Goal: Task Accomplishment & Management: Use online tool/utility

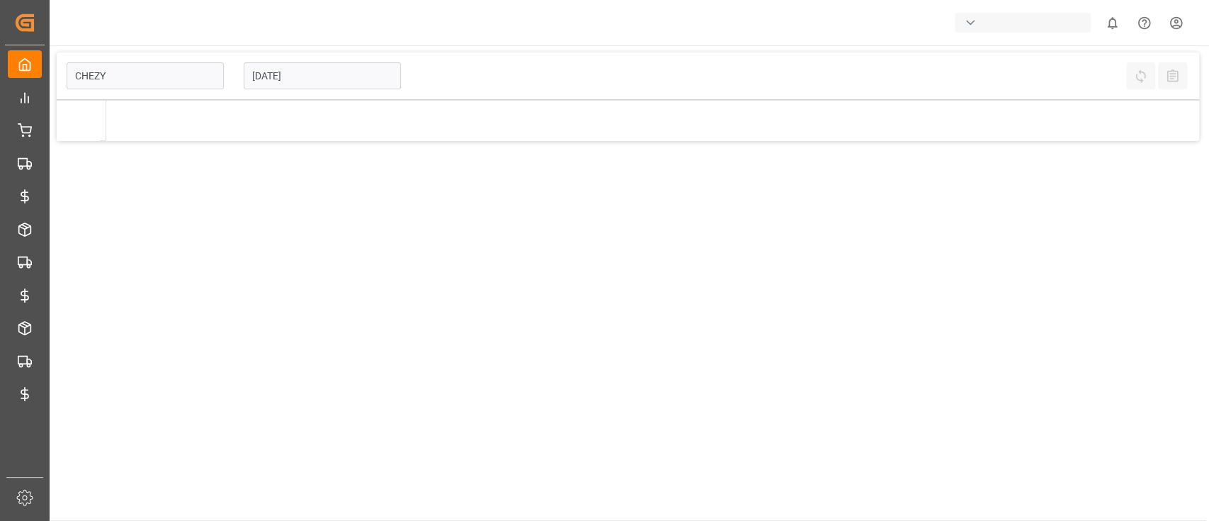
type input "Chezy Loading"
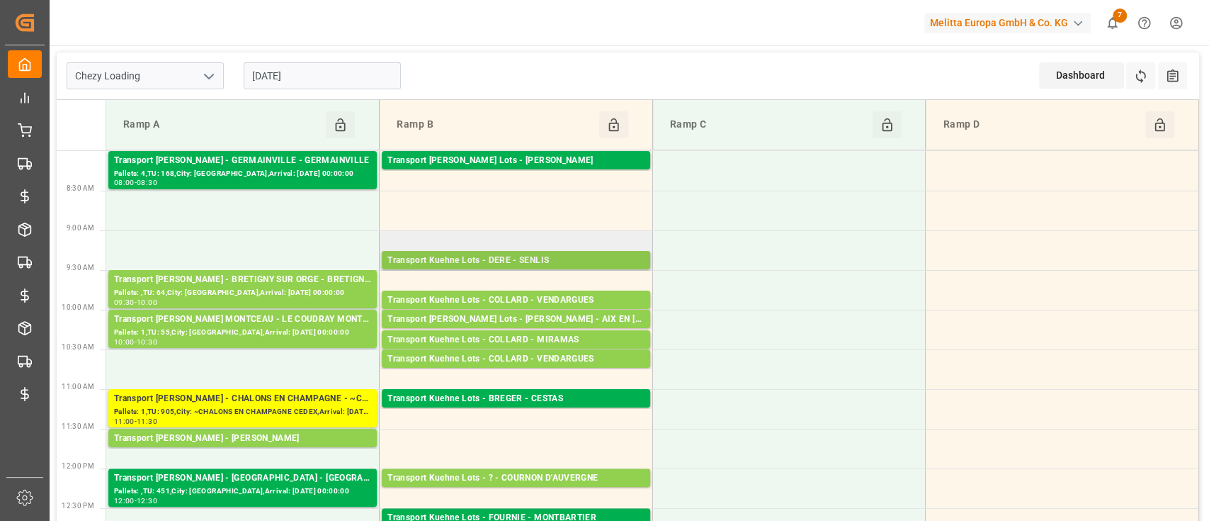
click at [532, 258] on div "Transport Kuehne Lots - DERE - SENLIS" at bounding box center [515, 261] width 257 height 14
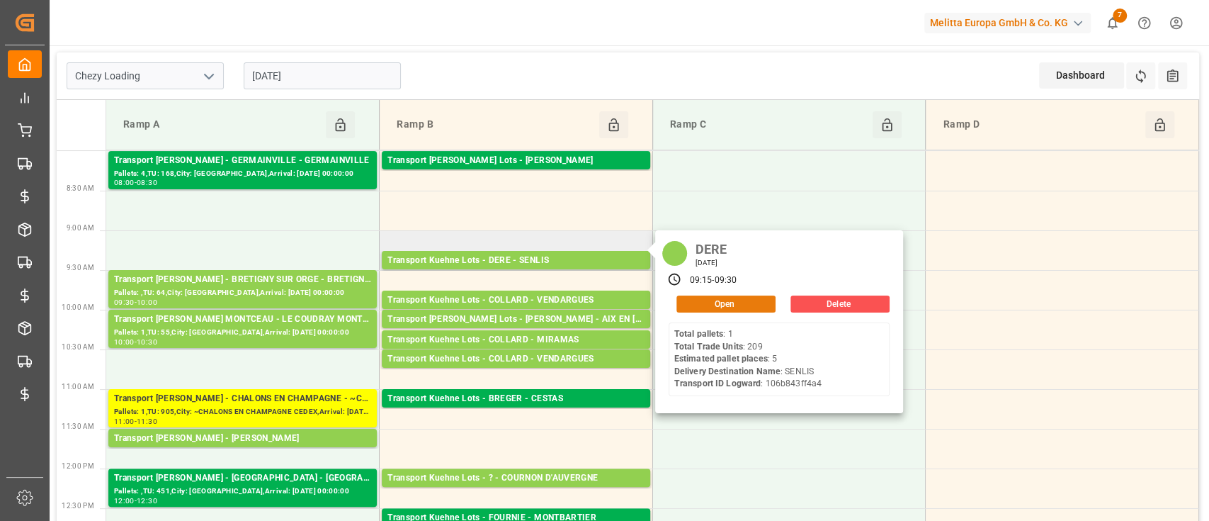
click at [711, 301] on button "Open" at bounding box center [725, 303] width 99 height 17
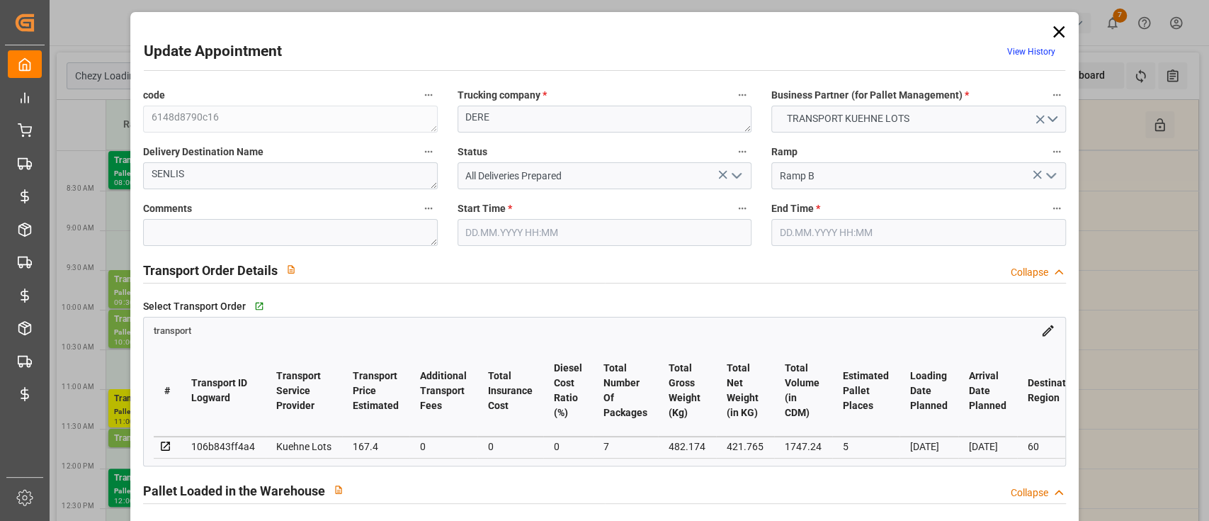
type input "5"
type input "167.4"
type input "0"
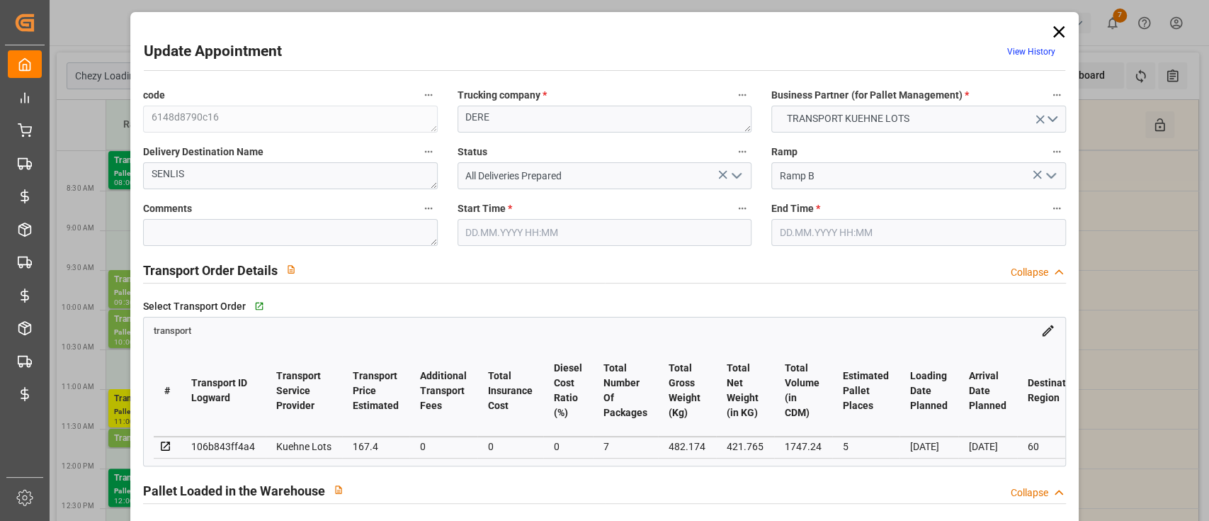
type input "167.4"
type input "0"
type input "7"
type input "421.765"
type input "531.834"
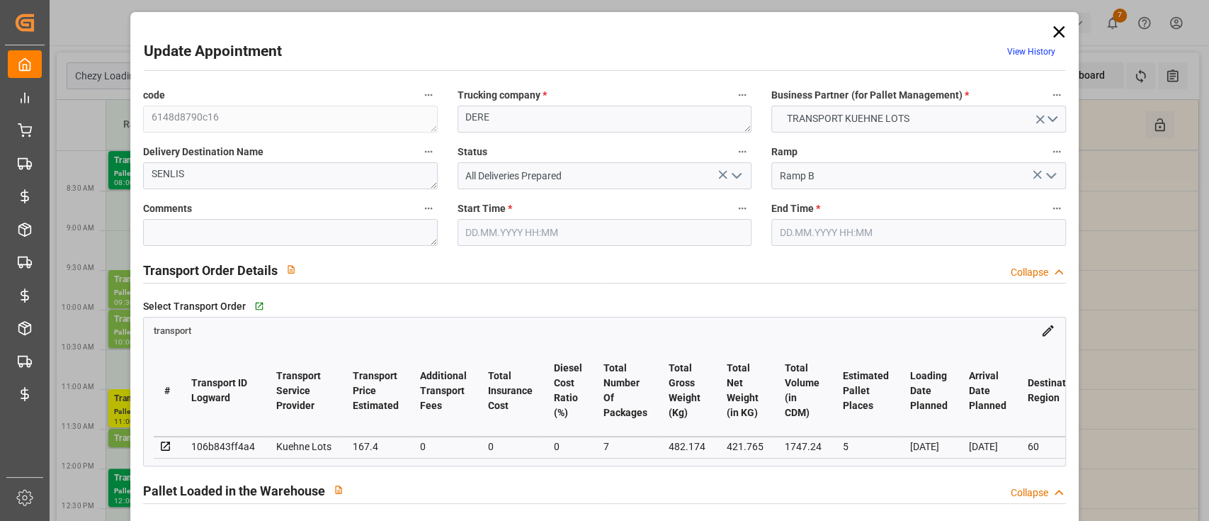
type input "1747.24"
type input "60"
type input "1"
type input "209"
type input "5"
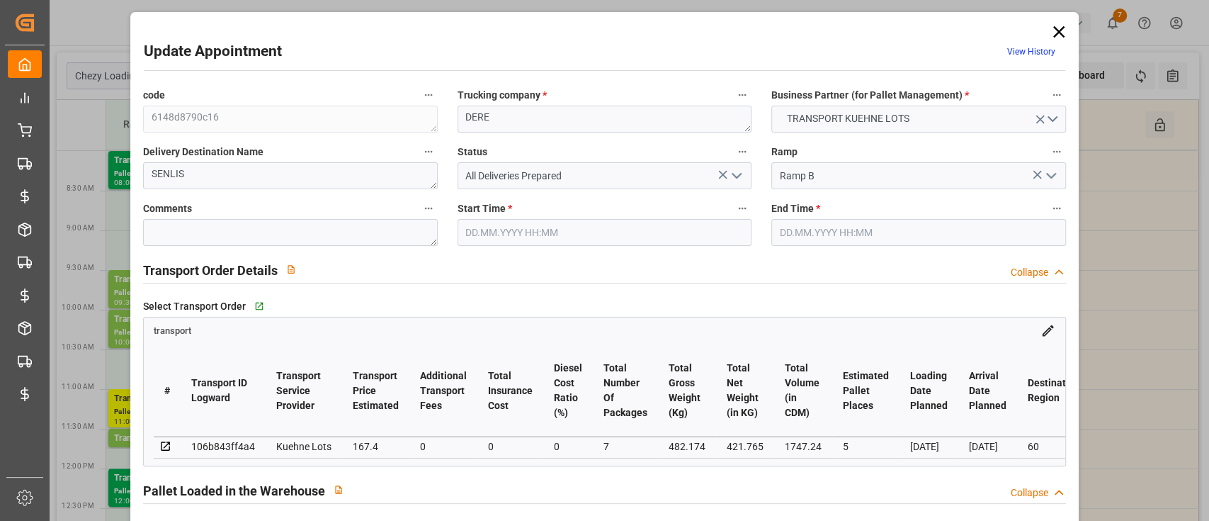
type input "101"
type input "482.174"
type input "0"
type input "4710.8598"
type input "0"
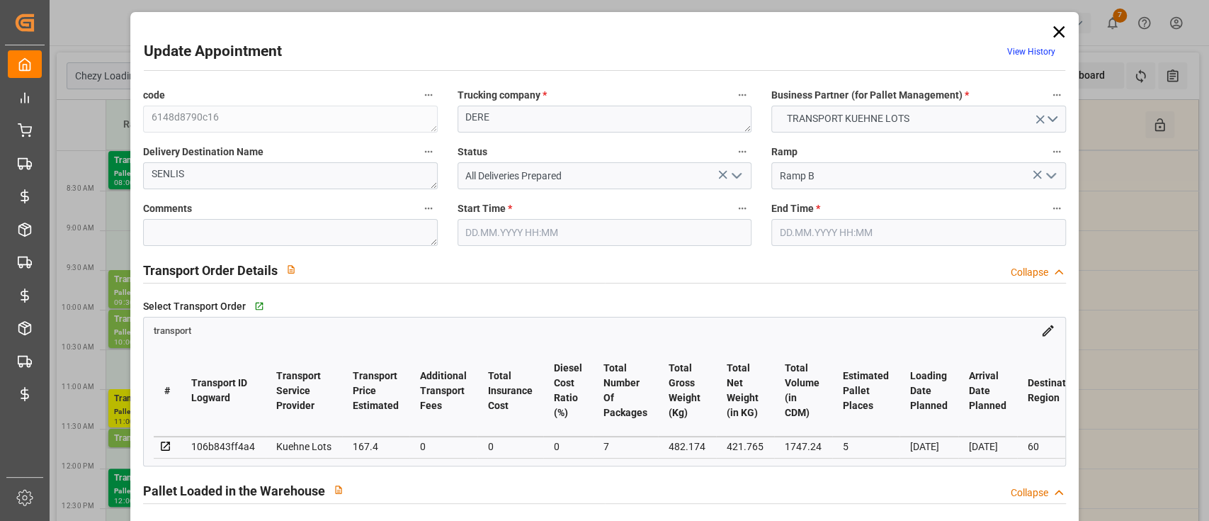
type input "0"
type input "21"
type input "35"
type input "22.09.2025 09:15"
type input "22.09.2025 09:30"
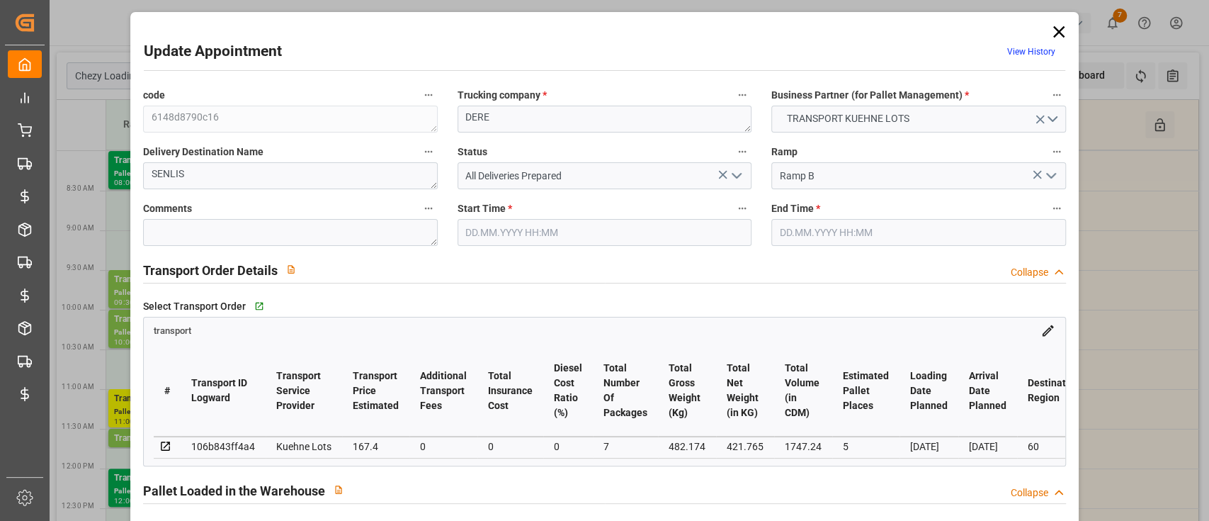
type input "17.09.2025 12:59"
type input "17.09.2025 11:28"
type input "24.09.2025"
type input "22.09.2025"
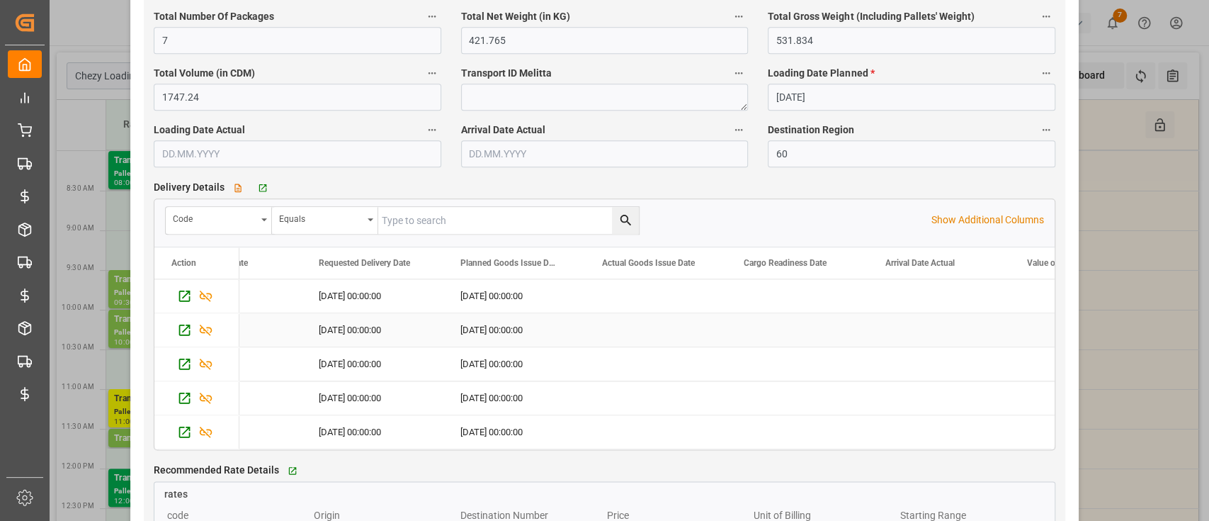
scroll to position [337, 0]
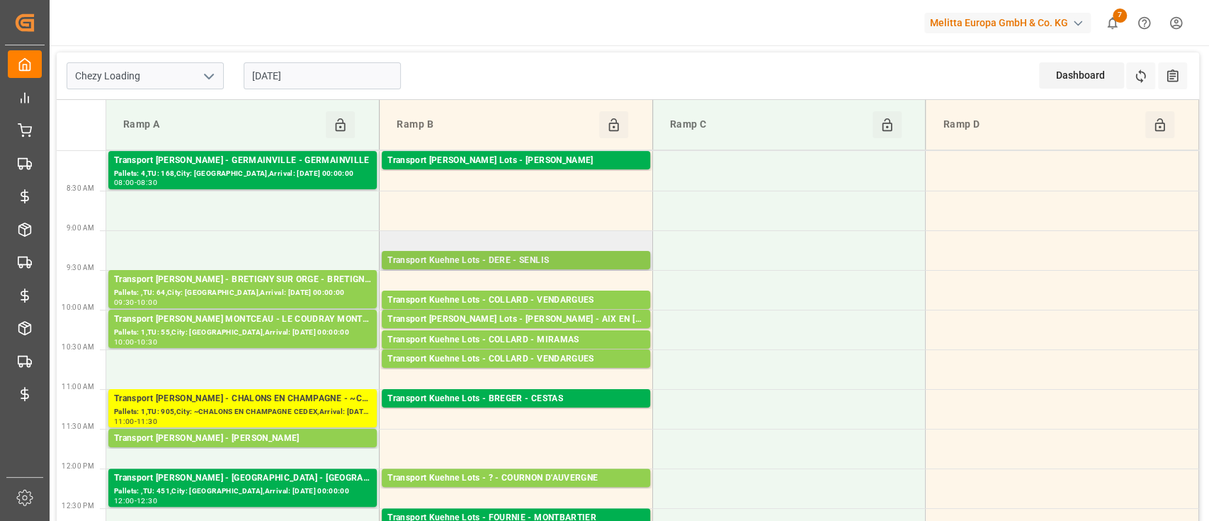
click at [568, 258] on div "Transport Kuehne Lots - DERE - SENLIS" at bounding box center [515, 261] width 257 height 14
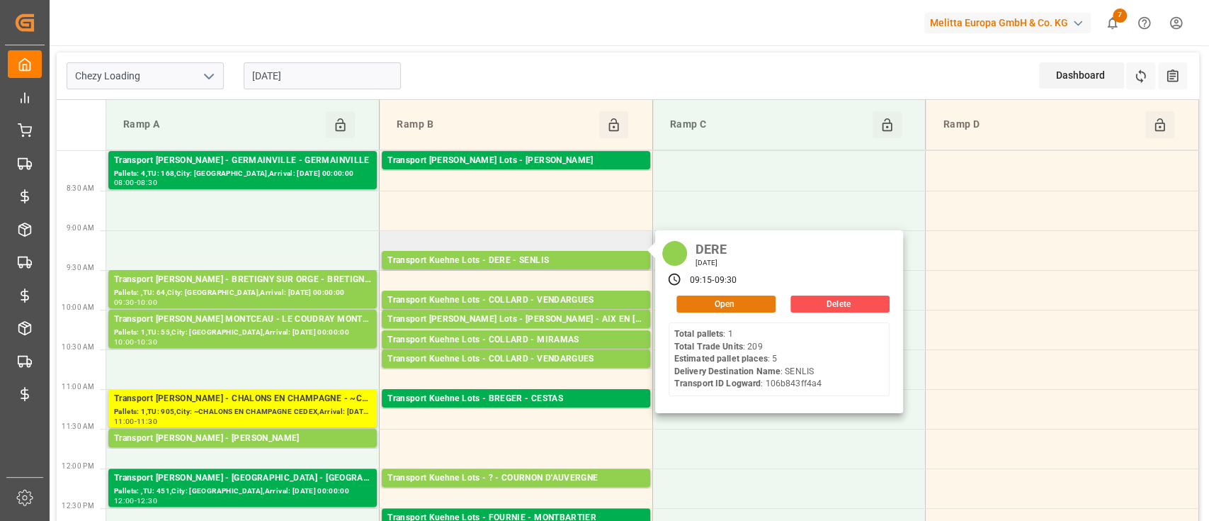
click at [698, 305] on button "Open" at bounding box center [725, 303] width 99 height 17
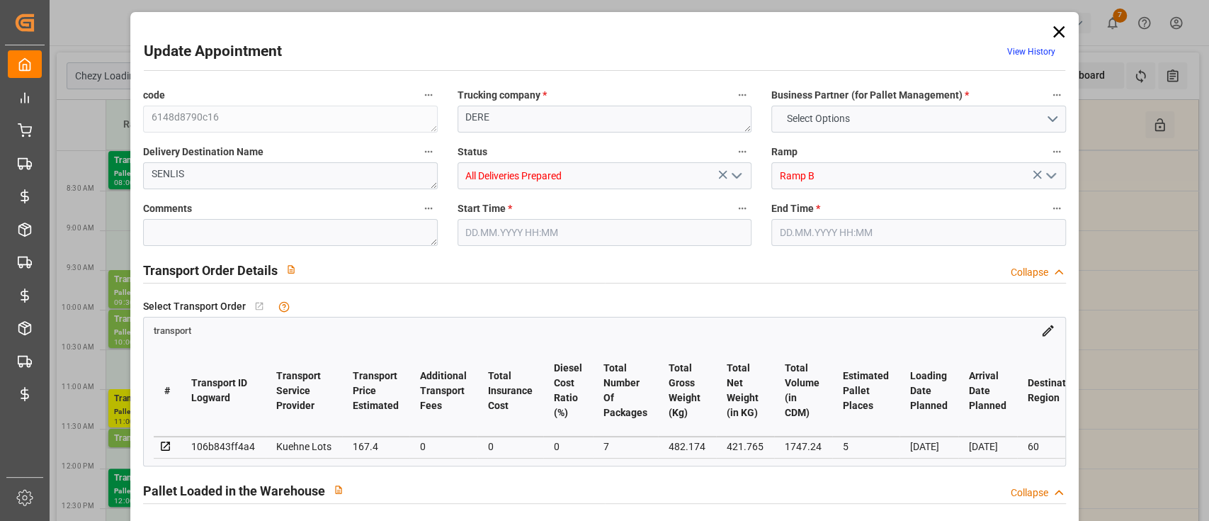
type input "5"
type input "167.4"
type input "0"
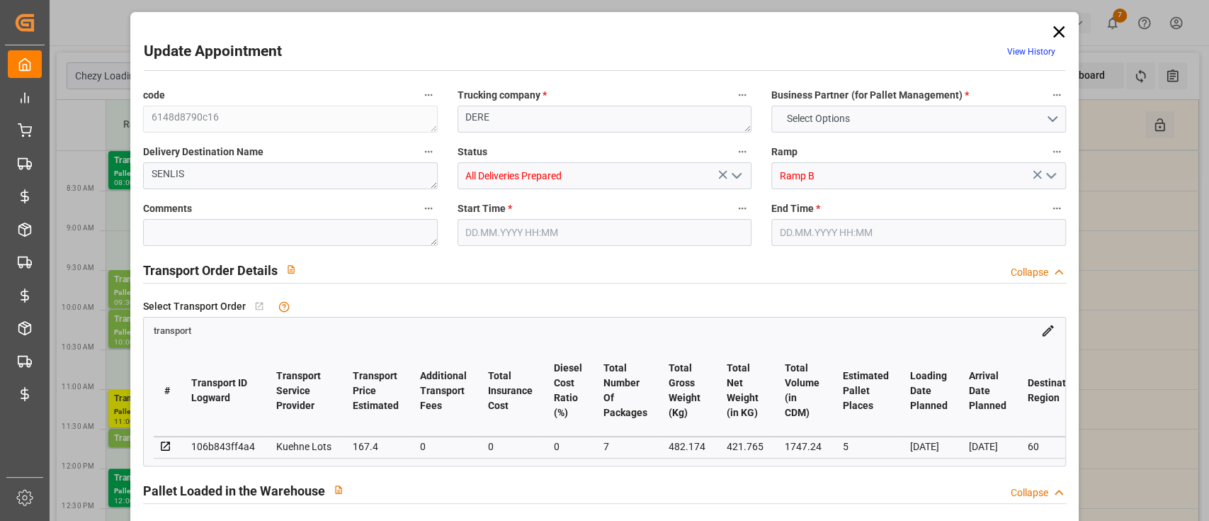
type input "167.4"
type input "0"
type input "7"
type input "421.765"
type input "531.834"
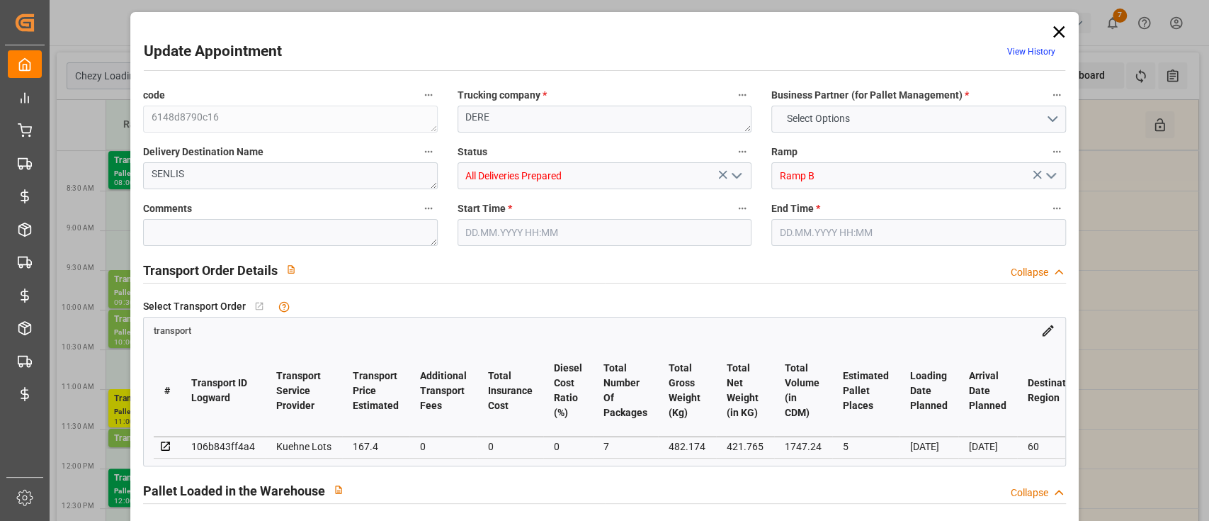
type input "1747.24"
type input "60"
type input "1"
type input "209"
type input "5"
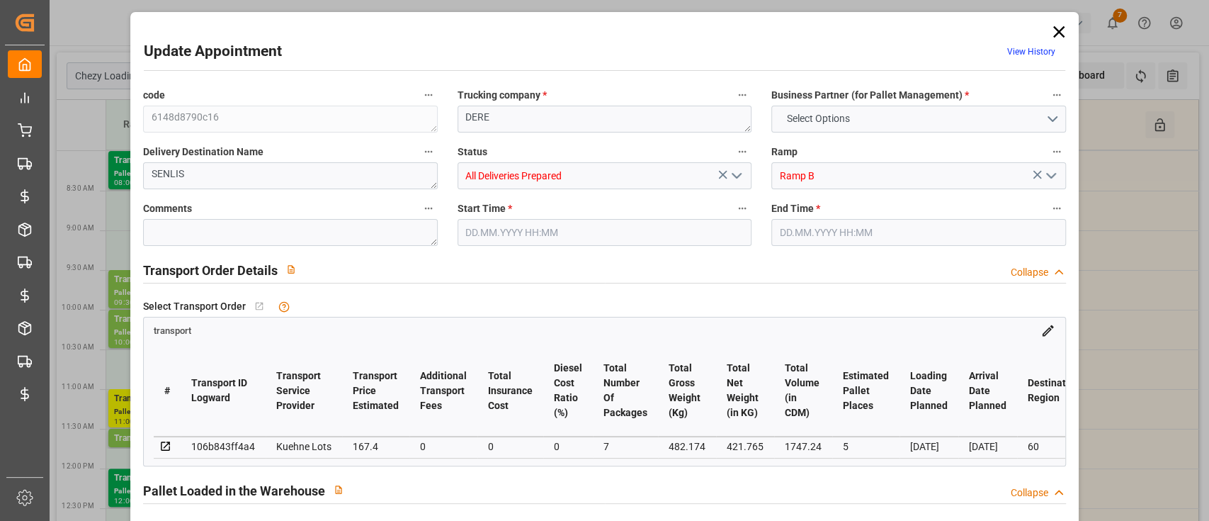
type input "101"
type input "482.174"
type input "0"
type input "4710.8598"
type input "0"
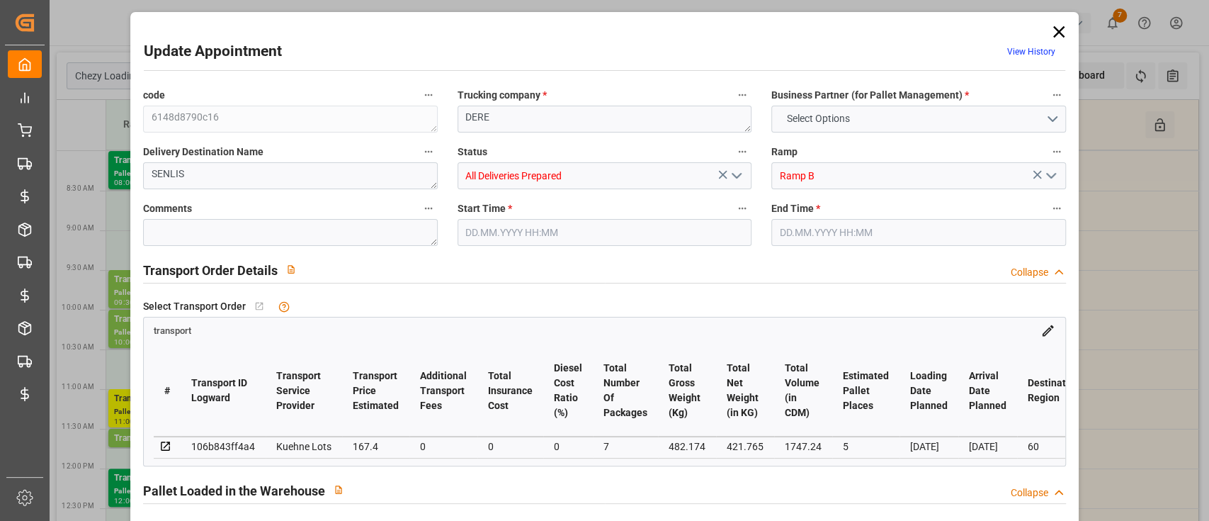
type input "0"
type input "21"
type input "35"
type input "22.09.2025 09:15"
type input "22.09.2025 09:30"
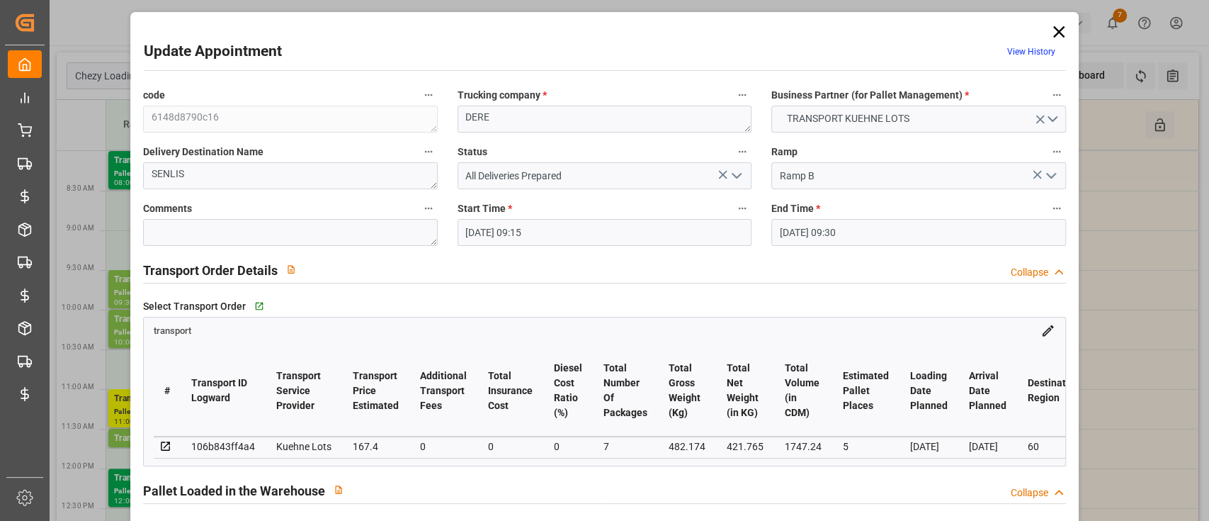
type input "17.09.2025 12:59"
type input "17.09.2025 11:28"
type input "24.09.2025"
type input "22.09.2025"
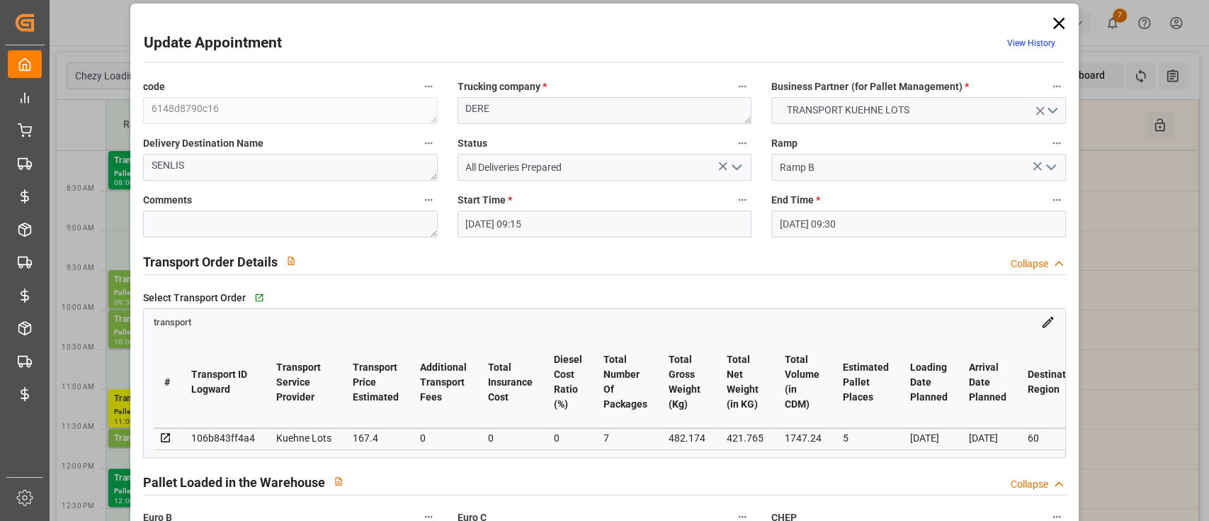
scroll to position [9, 0]
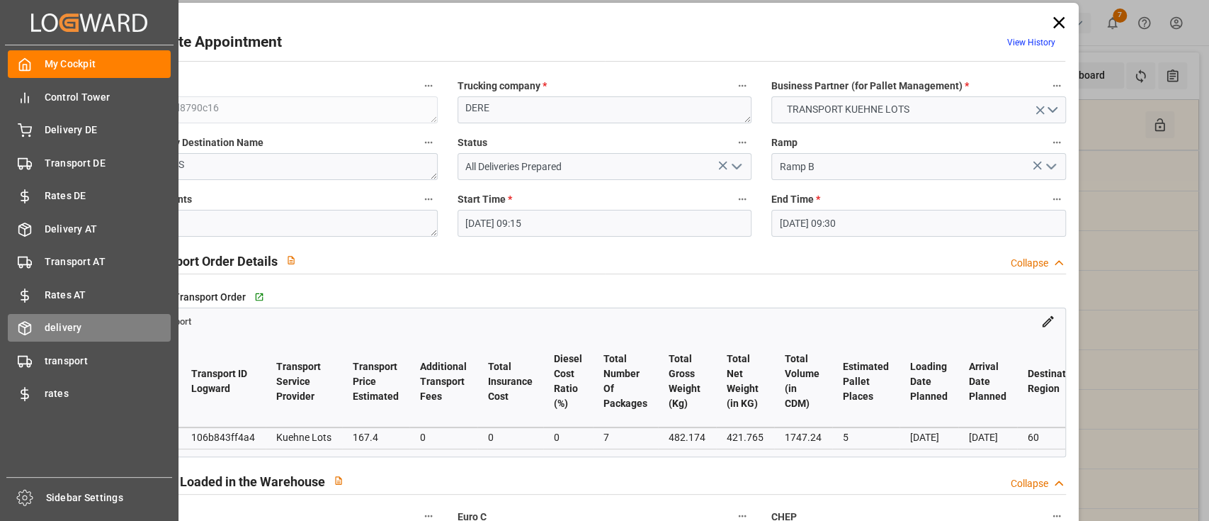
click at [81, 331] on span "delivery" at bounding box center [108, 327] width 127 height 15
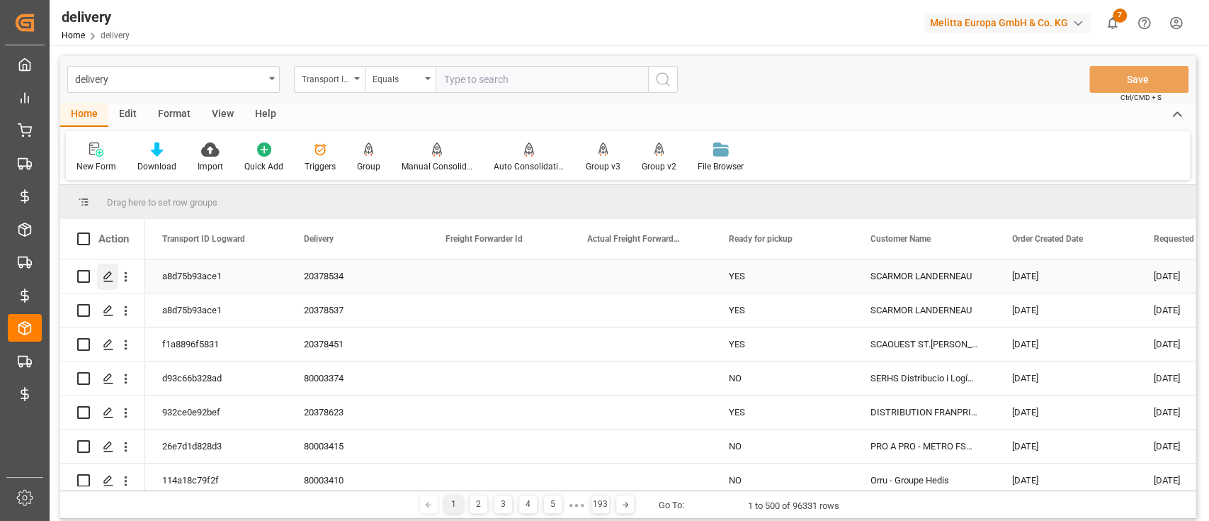
click at [108, 278] on icon "Press SPACE to select this row." at bounding box center [108, 276] width 11 height 11
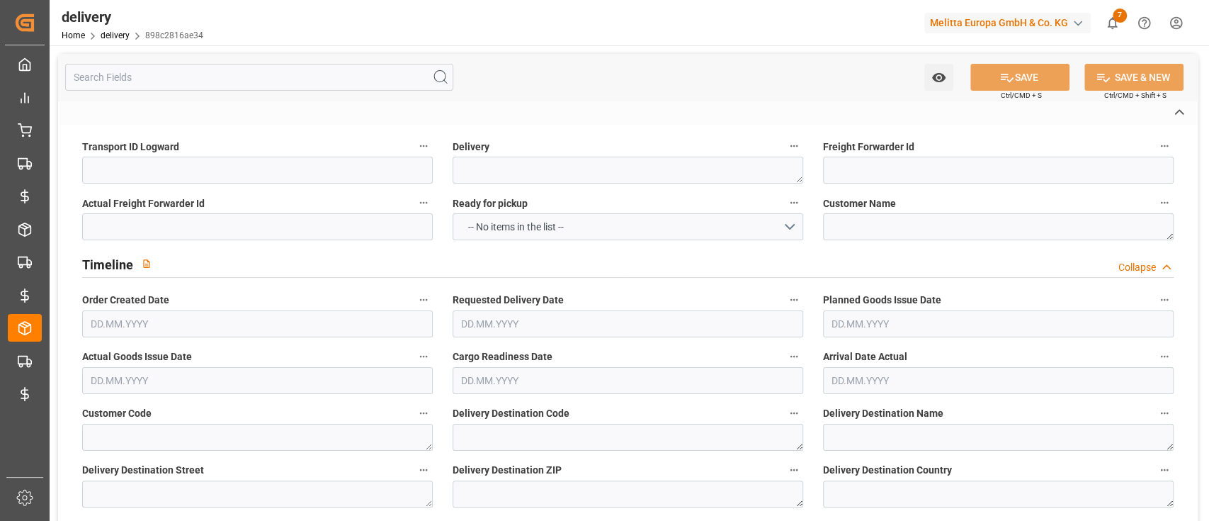
type input "a8d75b93ace1"
type textarea "20378534"
type textarea "SCARMOR LANDERNEAU"
type textarea "0000700268"
type textarea "0000709479"
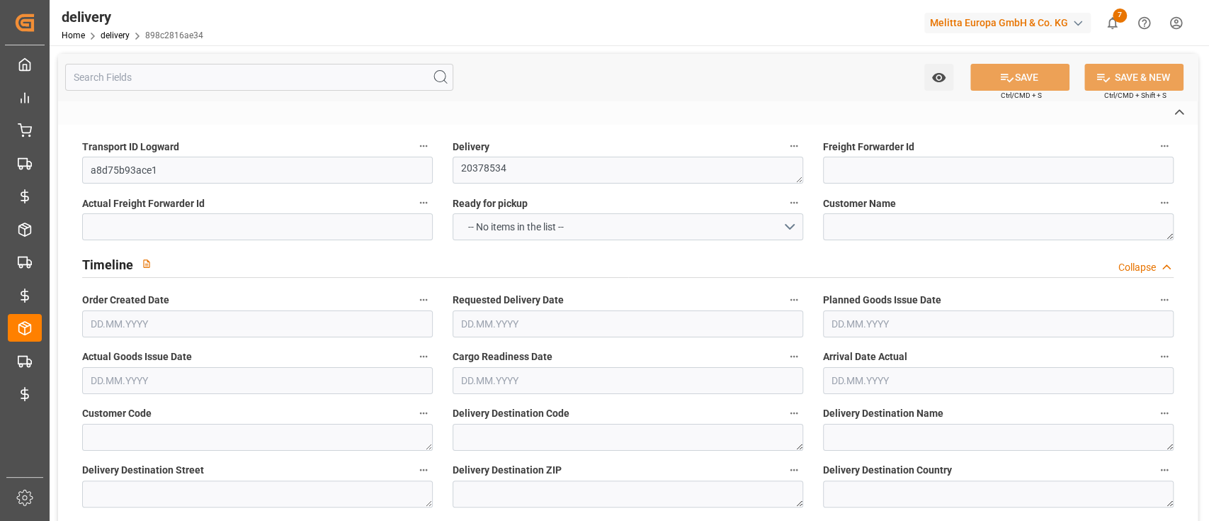
type textarea "SCARMOR PLAINTEL RECEPTION 4"
type textarea "Parc d'Activités 2 du Grand Plessis"
type textarea "22940"
type textarea "FR"
type textarea "PLAINTEL"
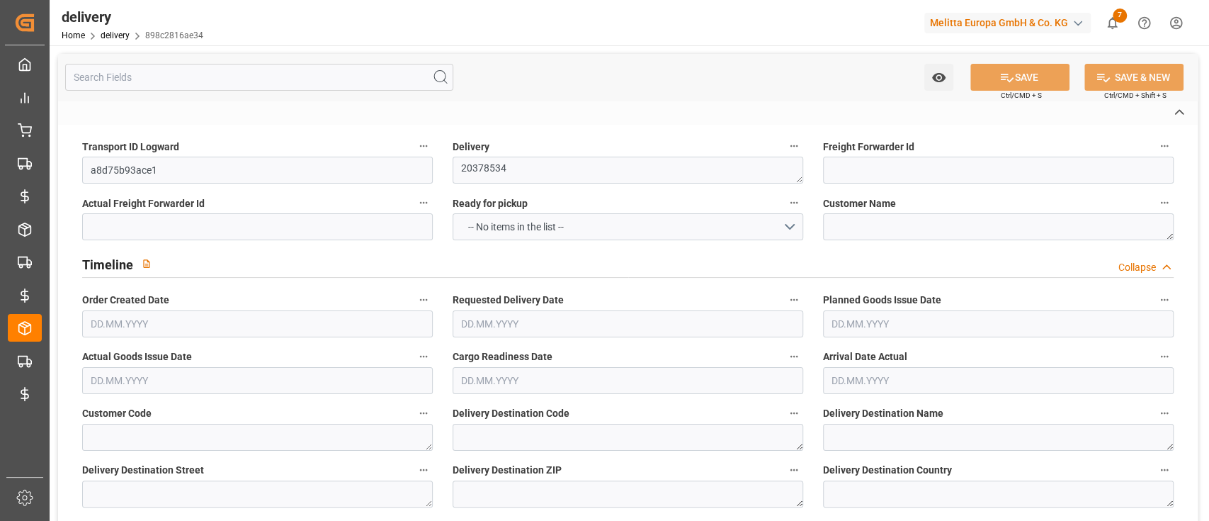
type textarea "22"
type textarea "0201"
type textarea "ZFLF"
type textarea "FR_02K"
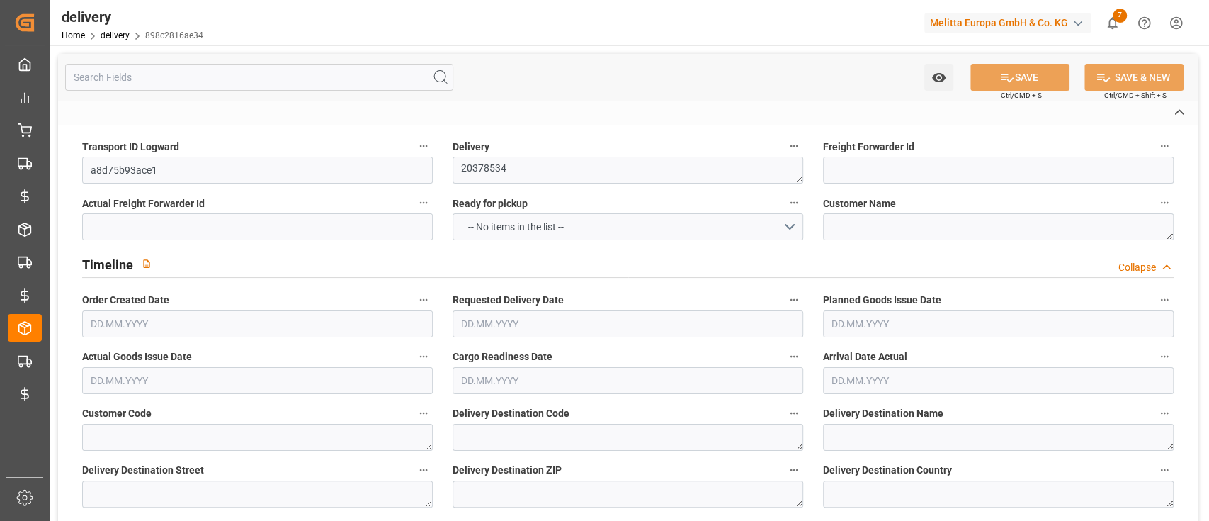
type textarea "Kuehne Lots"
type textarea "73416501"
type input "H180"
type textarea "Hauteur max pal avec palette bois : 1,8m"
type input "FR02"
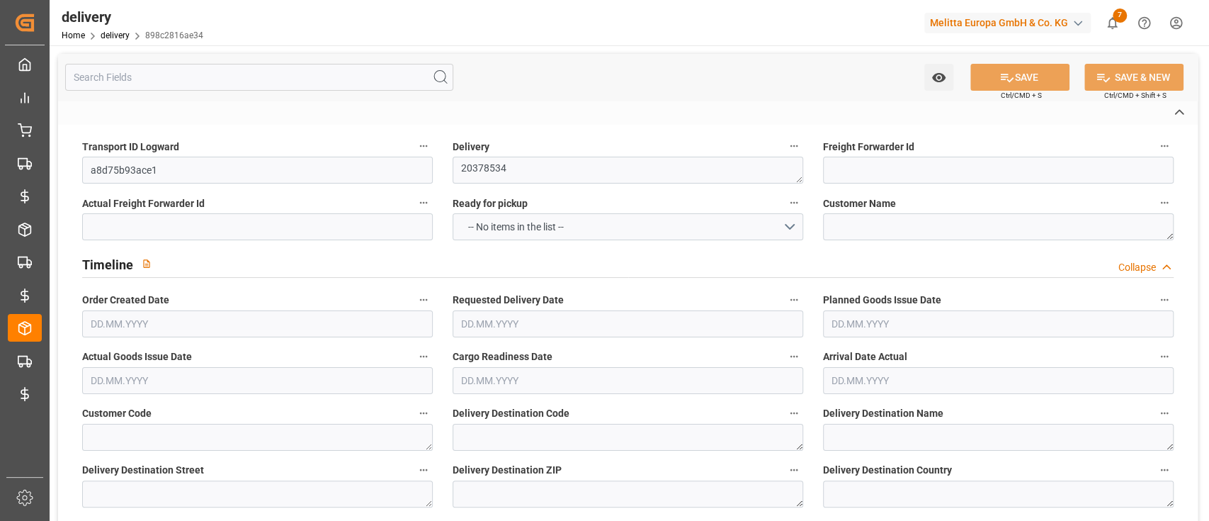
type textarea "Préparer une référence par palette, une etiquette palette par palette mono refe…"
type input "UKAR"
type textarea "avec carton de sur emballage"
type input "EPQC"
type textarea "Palette europe type C"
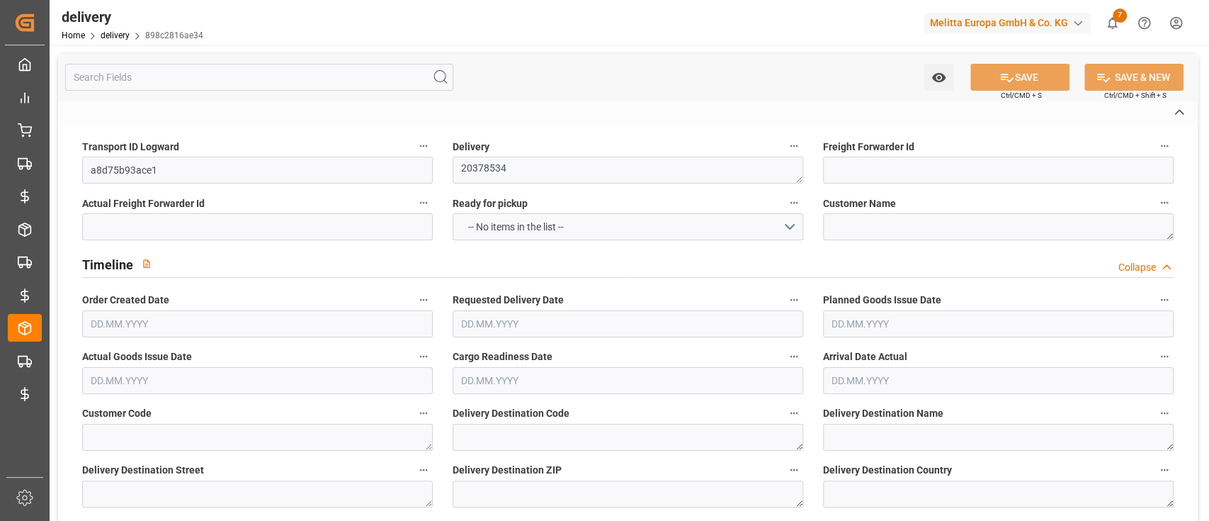
type input "PSST"
type textarea "Filmer les palettes"
type textarea "RDV fixed"
type textarea "RDVF"
type textarea "PLHF"
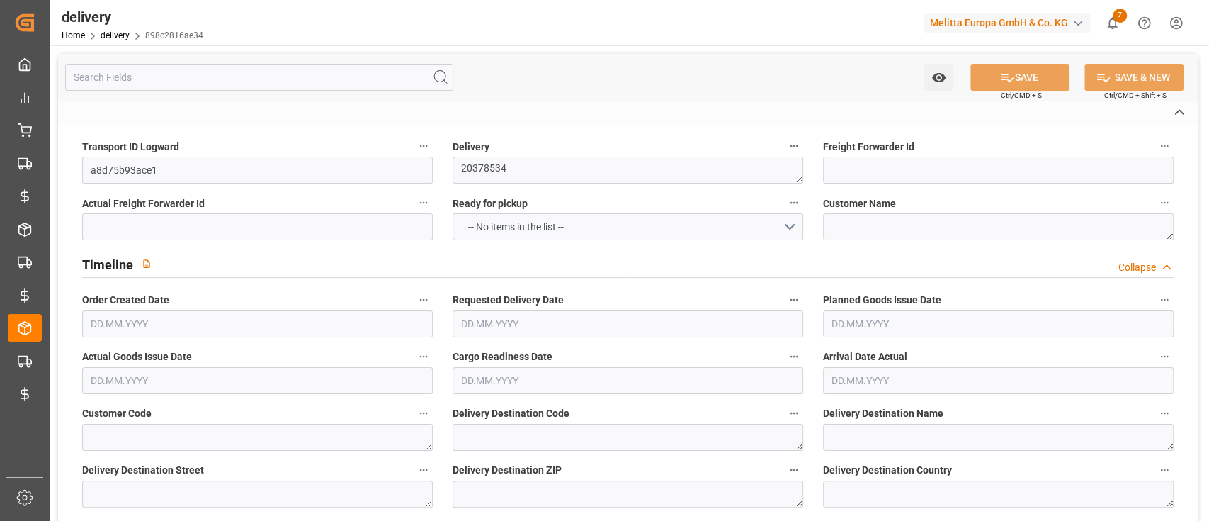
type textarea "fenêtre de livraison fixe"
type textarea "Livraison le 24.09.2025 a 09:00"
type textarea "0201"
type textarea "a8d75b93ace1 ~ Pallet(s) ~ 2025-09-22 00:00:00 ~ FR_02K ~ 2025-09-24 00:00:00~0…"
type input "EUR"
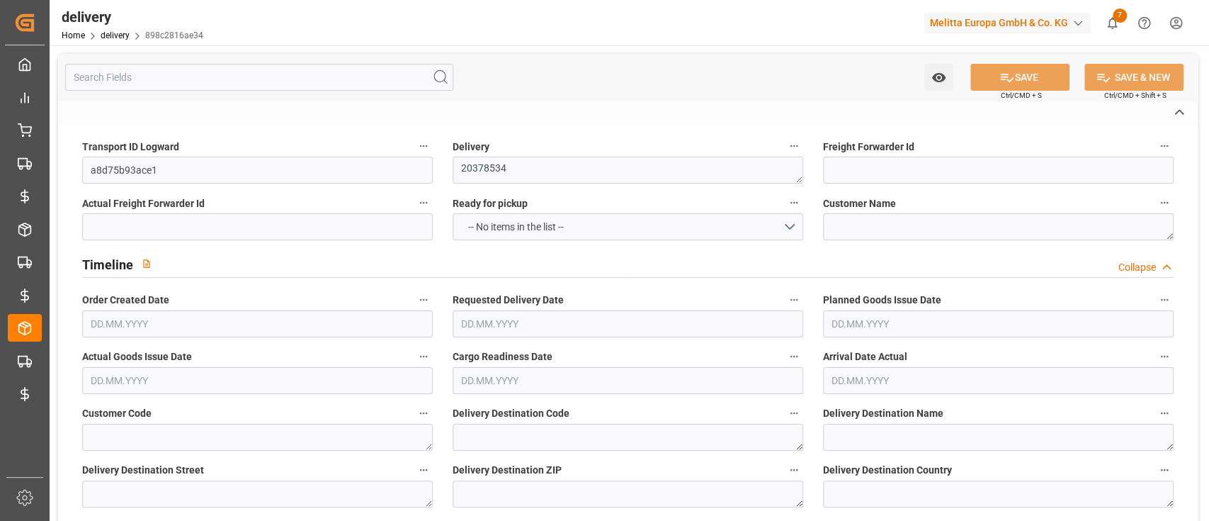
type textarea "Cofresco chez Melitta France"
type textarea "9 rue Saint Fiacre"
type textarea "Chézy sur Marne"
type textarea "02570"
type textarea "FR"
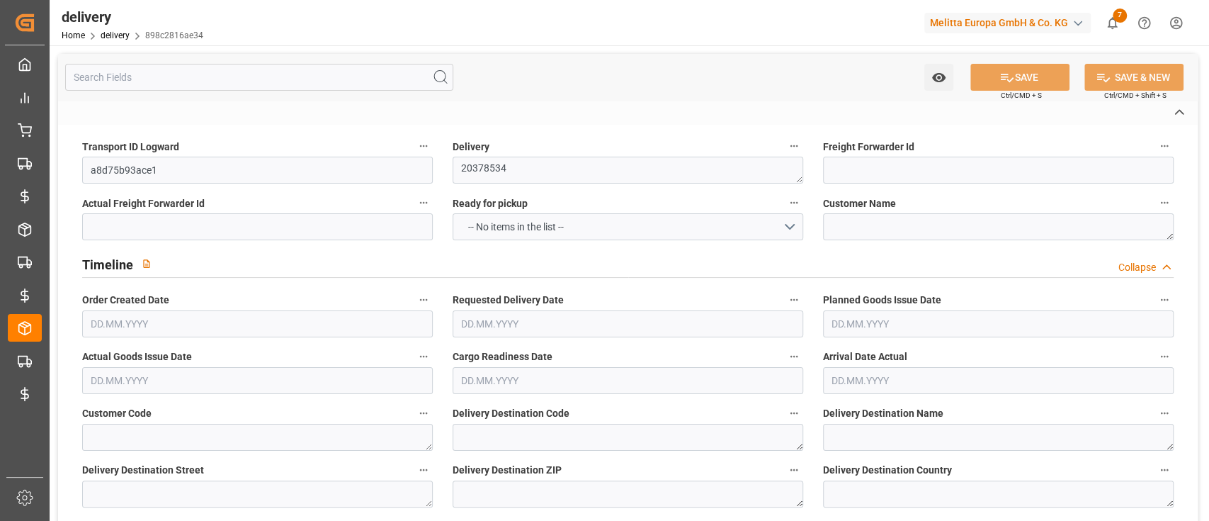
type input "DAP"
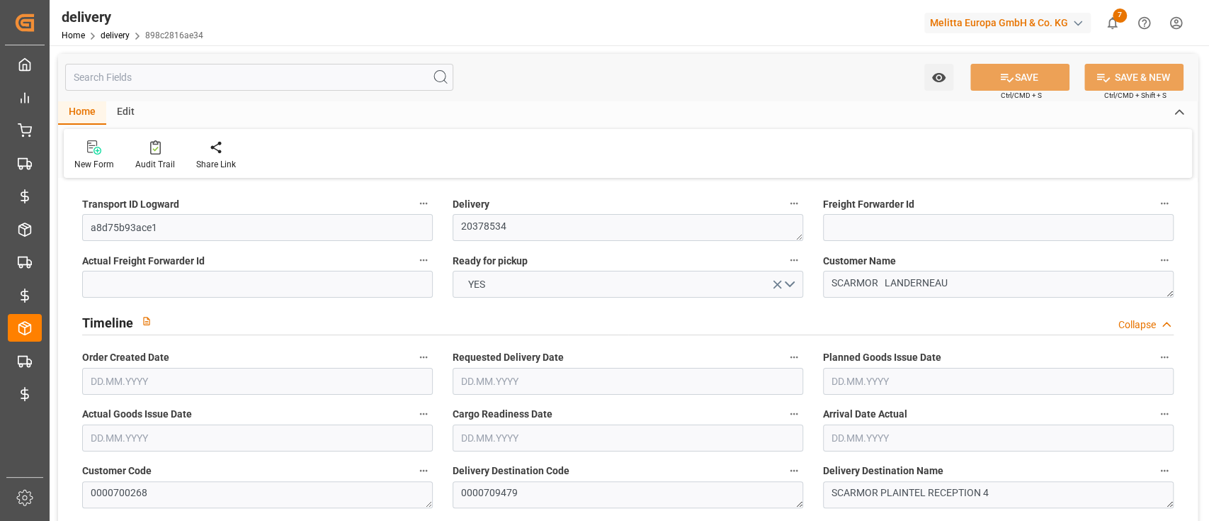
type input "12"
type input "684.36"
type input "1305.642"
type input "5029.607"
type input "285"
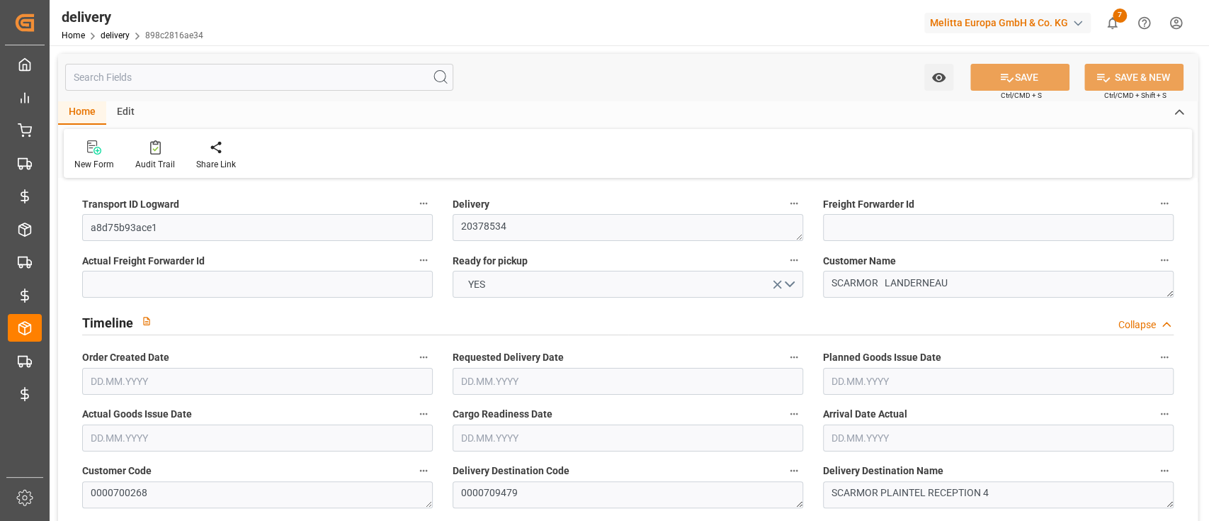
type input "18"
type input "4"
type input "6"
type input "0"
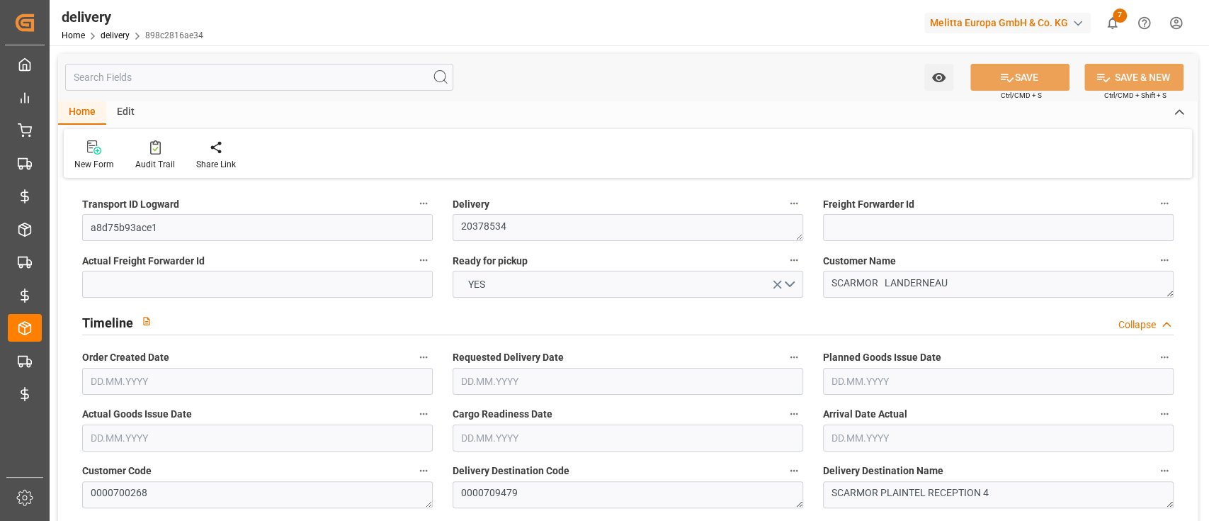
type input "0"
type input "254.3182"
type input "9.8"
type input "102.6"
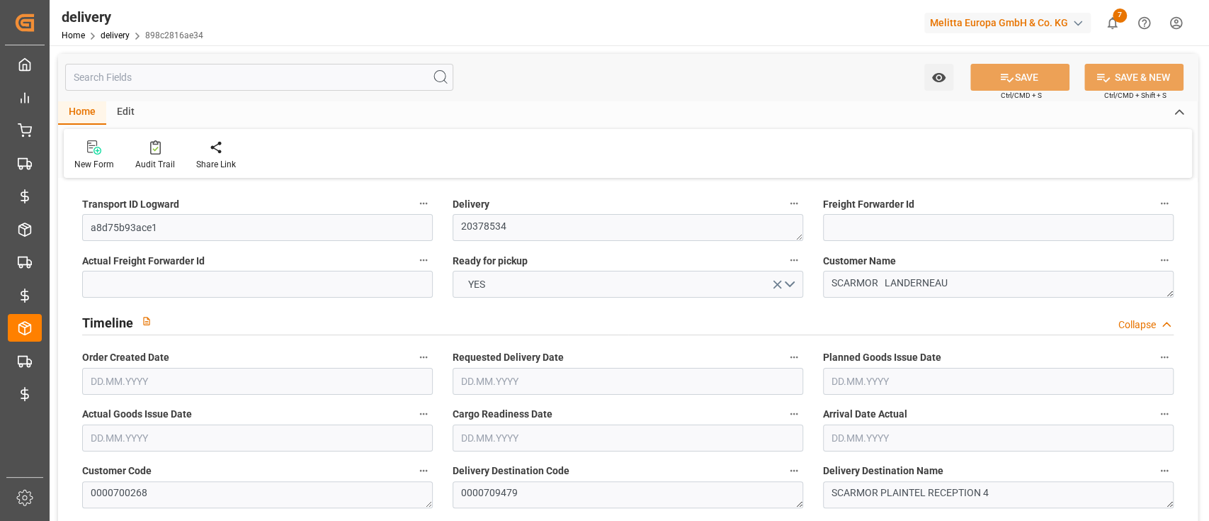
type input "1.5"
type input "1.3"
type input "0"
type input "27"
type input "868.498"
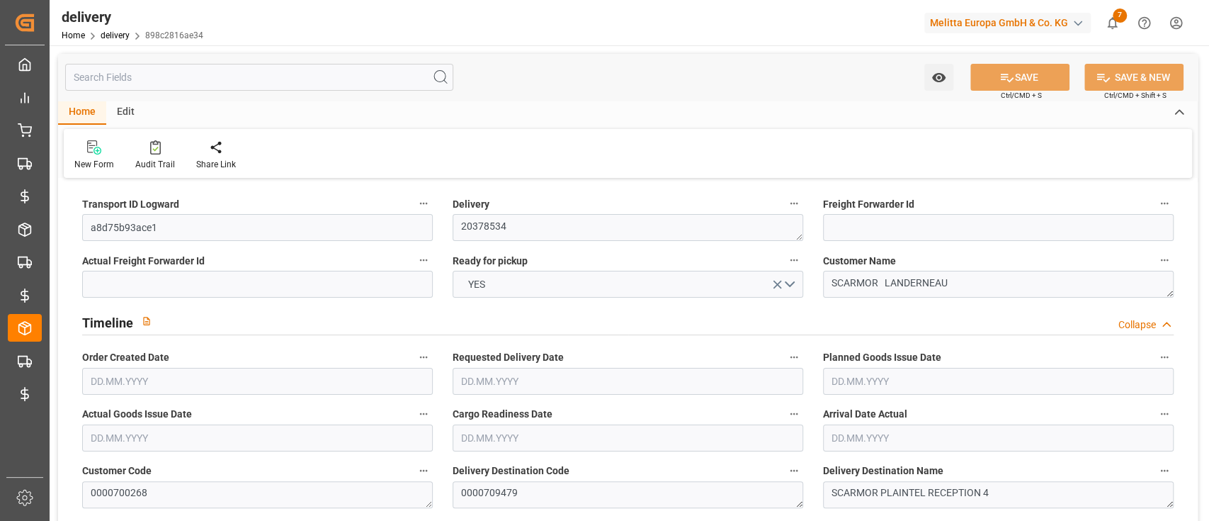
type input "101"
type input "6731.3902"
type input "0.4319"
type input "0"
type input "22.09.2025"
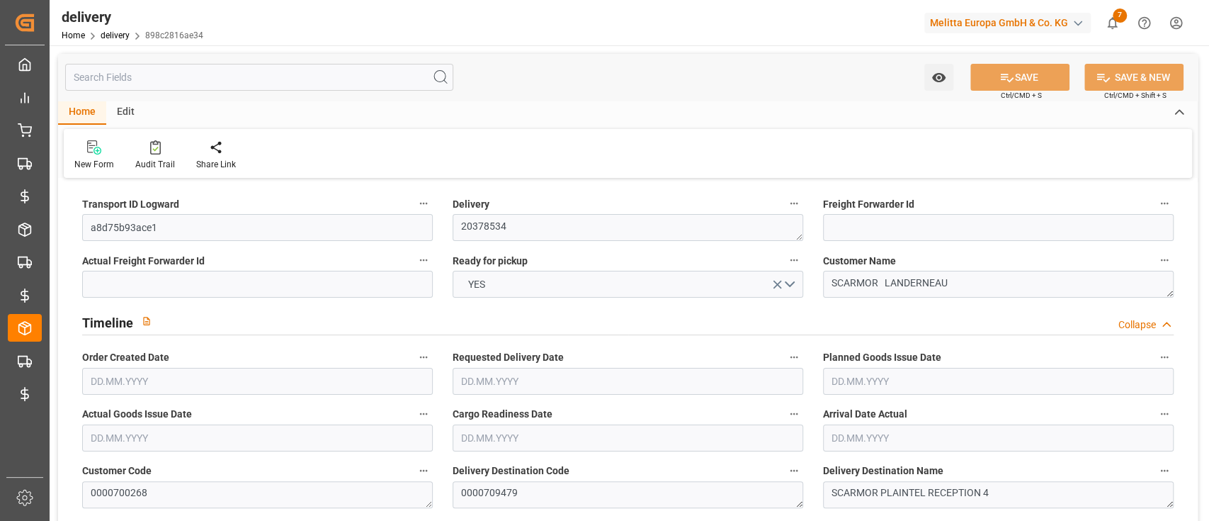
type input "24.09.2025"
type input "22.09.2025"
type input "17.09.2025 11:01"
click at [302, 81] on input "text" at bounding box center [259, 77] width 388 height 27
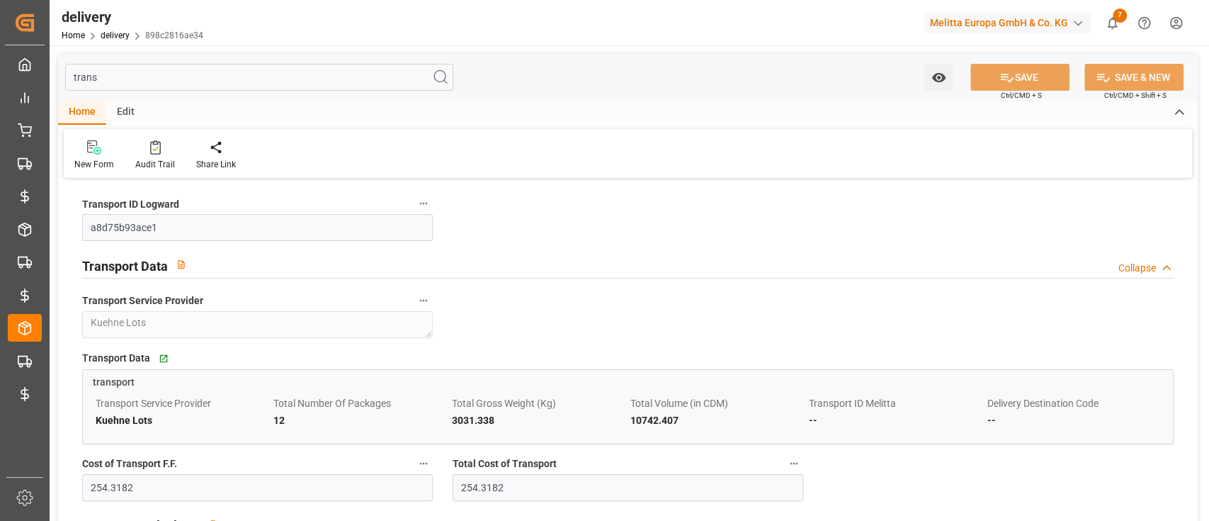
type input "trans"
click at [125, 105] on div "Edit" at bounding box center [125, 113] width 39 height 24
click at [307, 154] on div at bounding box center [329, 147] width 48 height 15
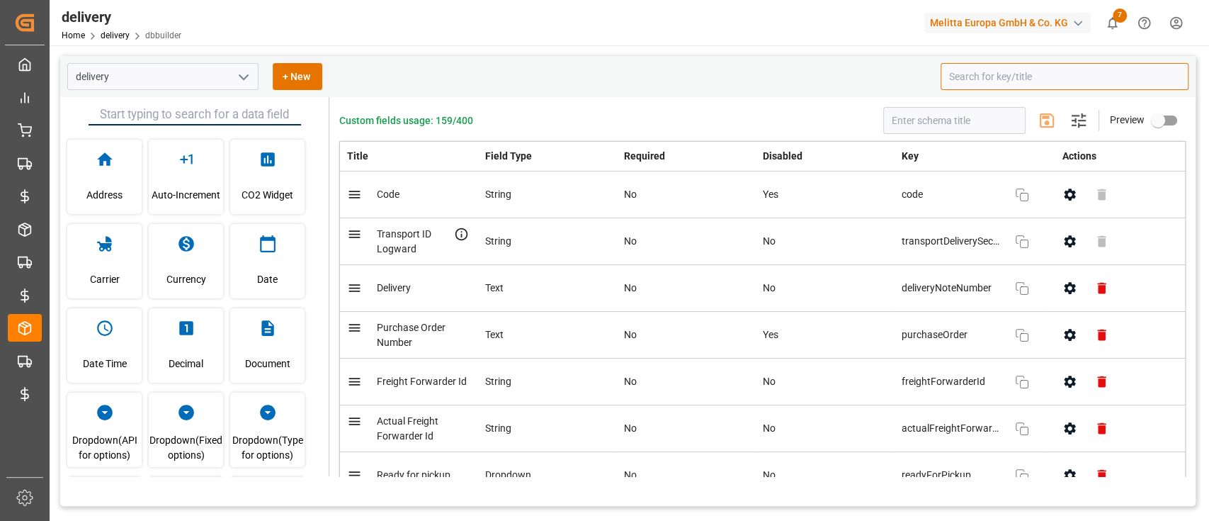
click at [982, 75] on input at bounding box center [1065, 76] width 248 height 27
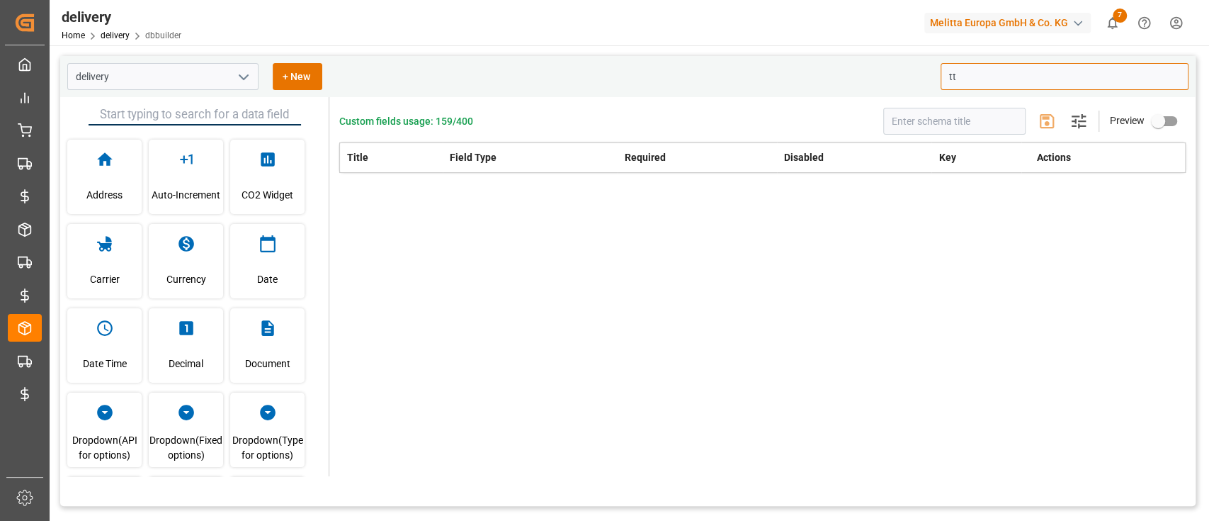
type input "t"
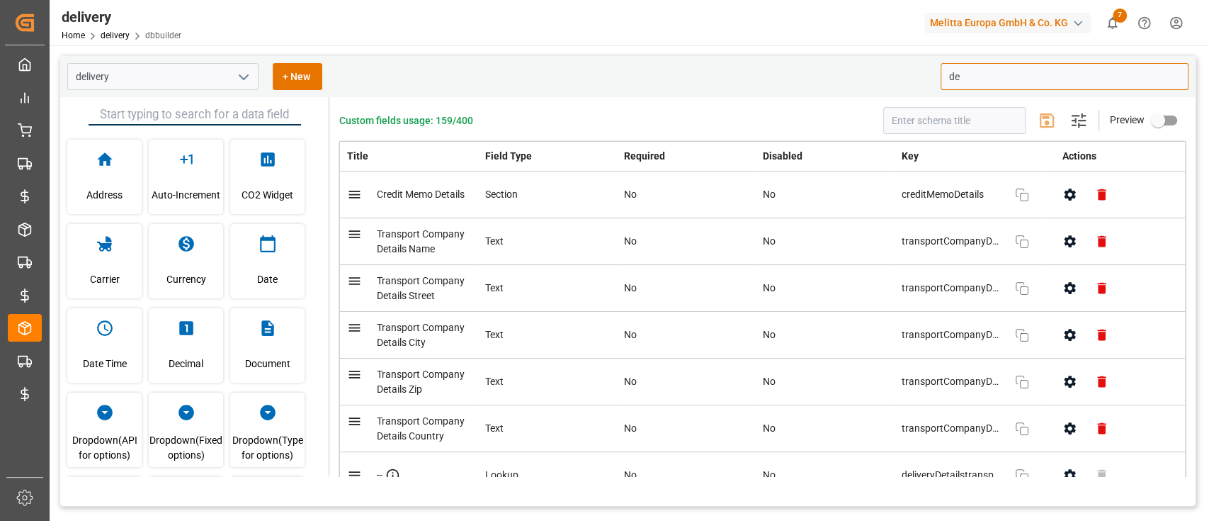
type input "d"
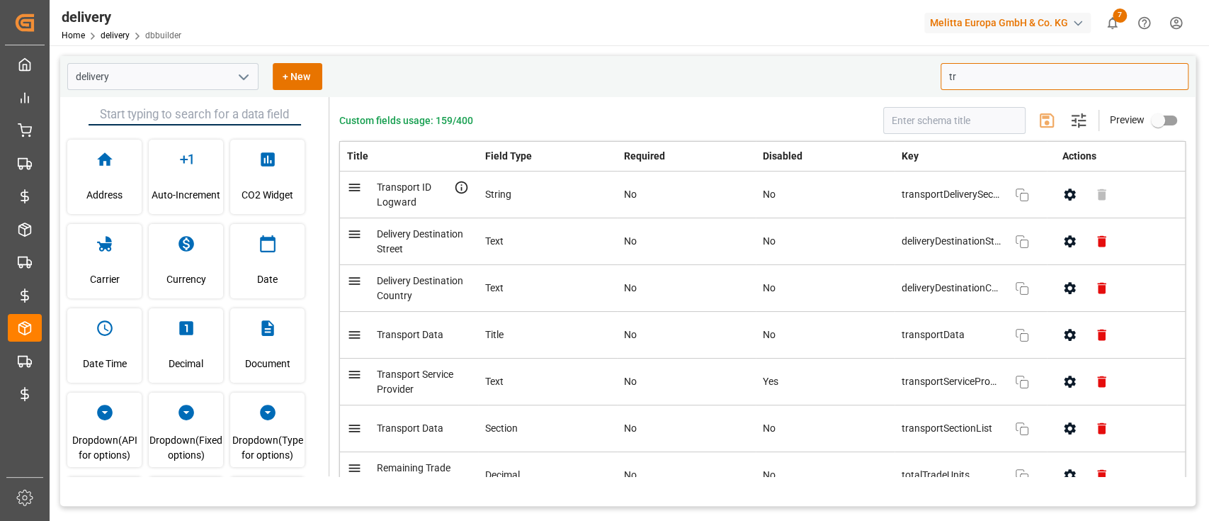
type input "t"
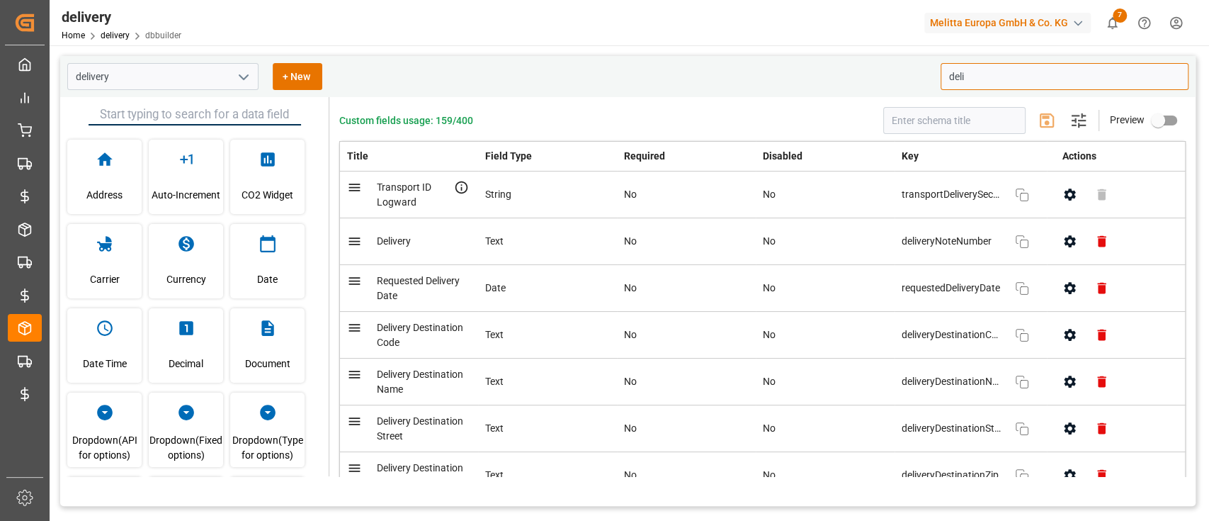
type input "deli"
click at [1060, 249] on button "button" at bounding box center [1070, 241] width 32 height 32
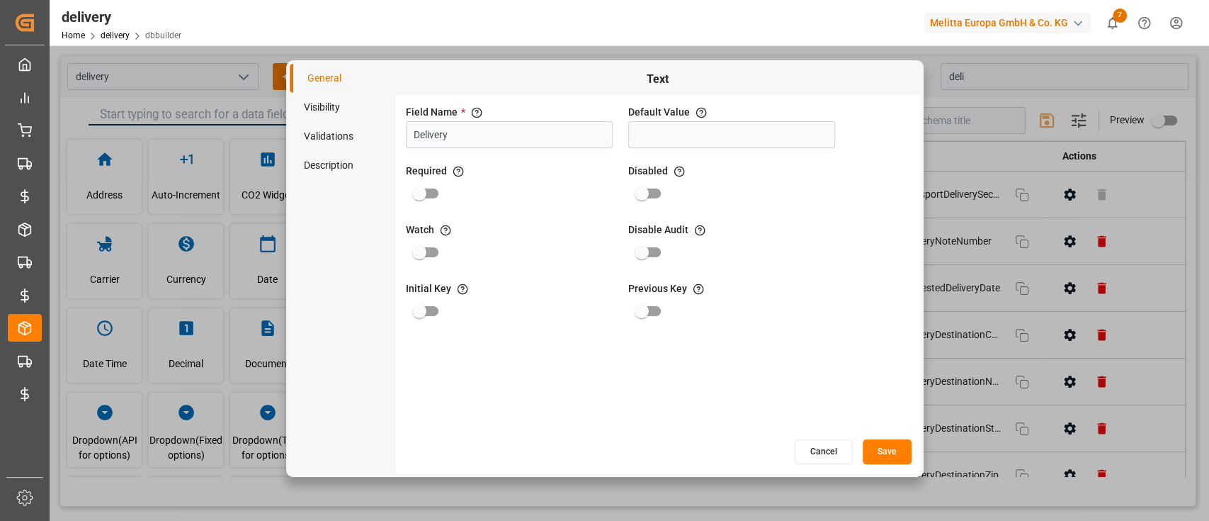
click at [819, 446] on button "Cancel" at bounding box center [824, 451] width 58 height 25
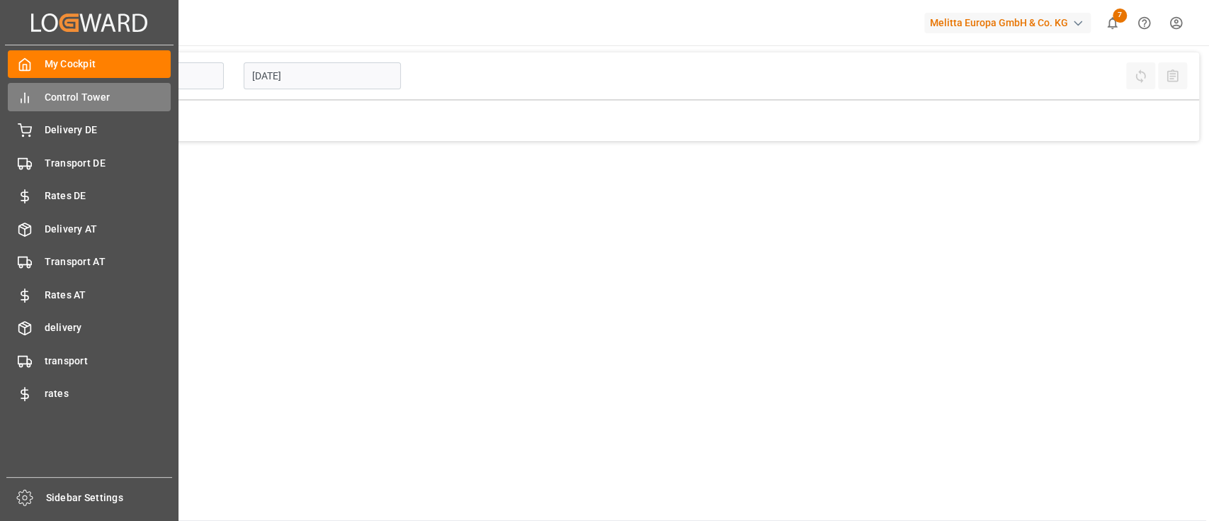
type input "Chezy Loading"
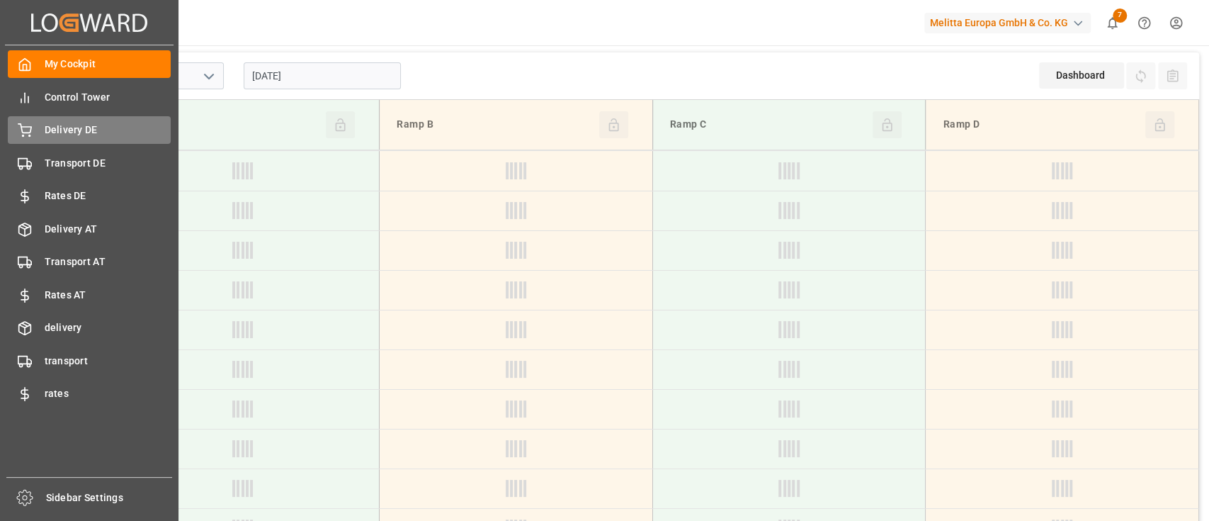
click at [66, 125] on span "Delivery DE" at bounding box center [108, 130] width 127 height 15
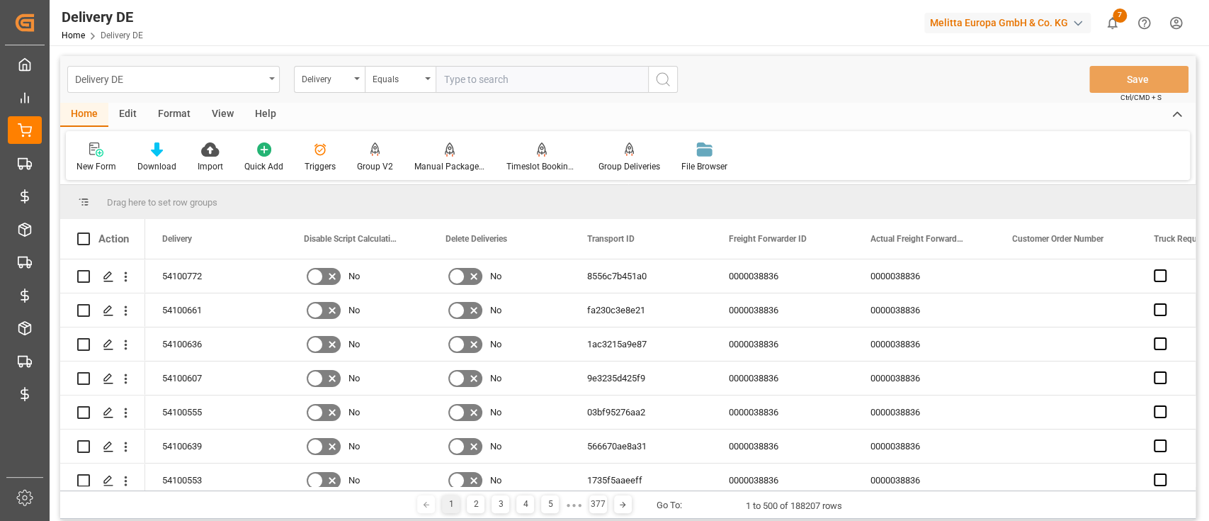
click at [209, 71] on div "Delivery DE" at bounding box center [169, 78] width 189 height 18
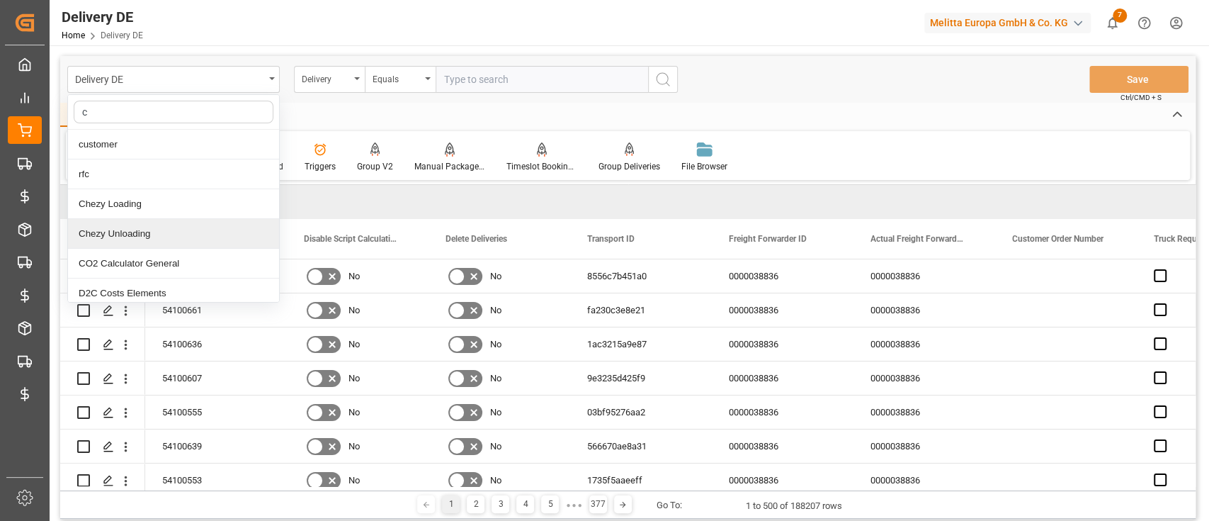
type input "ch"
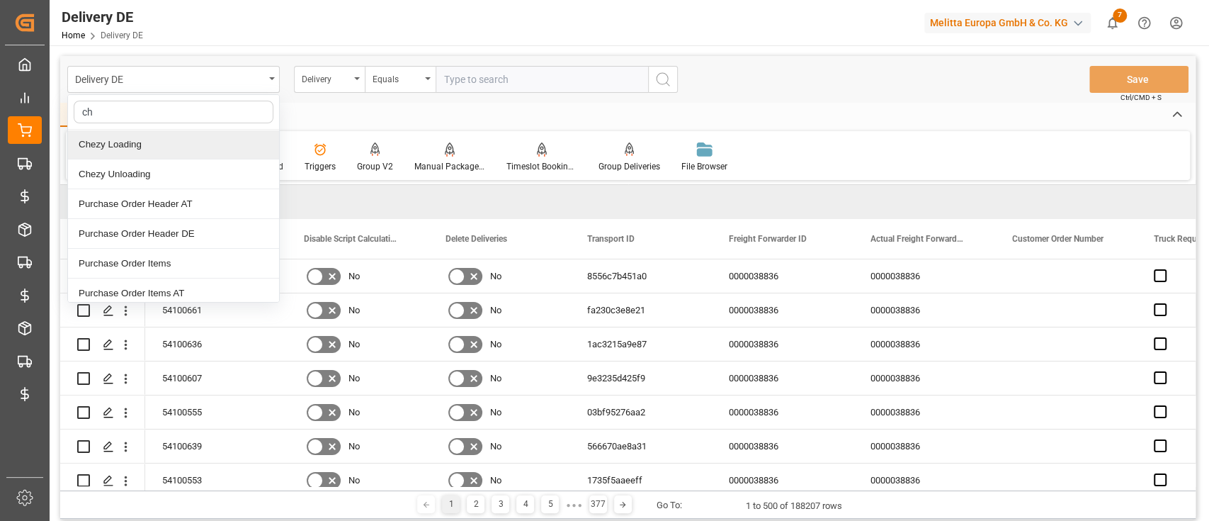
click at [157, 149] on div "Chezy Loading" at bounding box center [173, 145] width 211 height 30
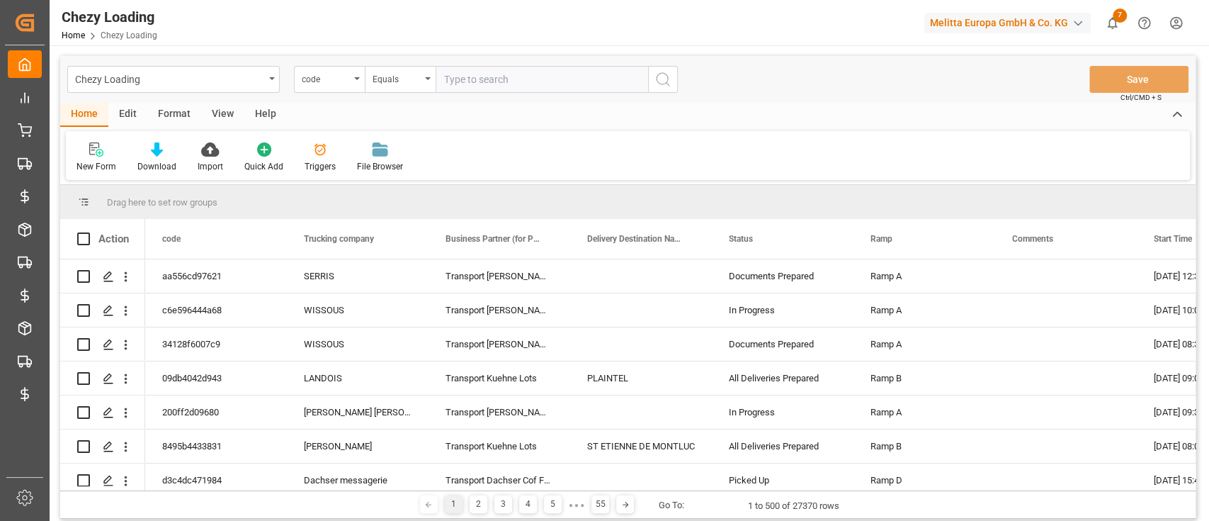
click at [125, 115] on div "Edit" at bounding box center [127, 115] width 39 height 24
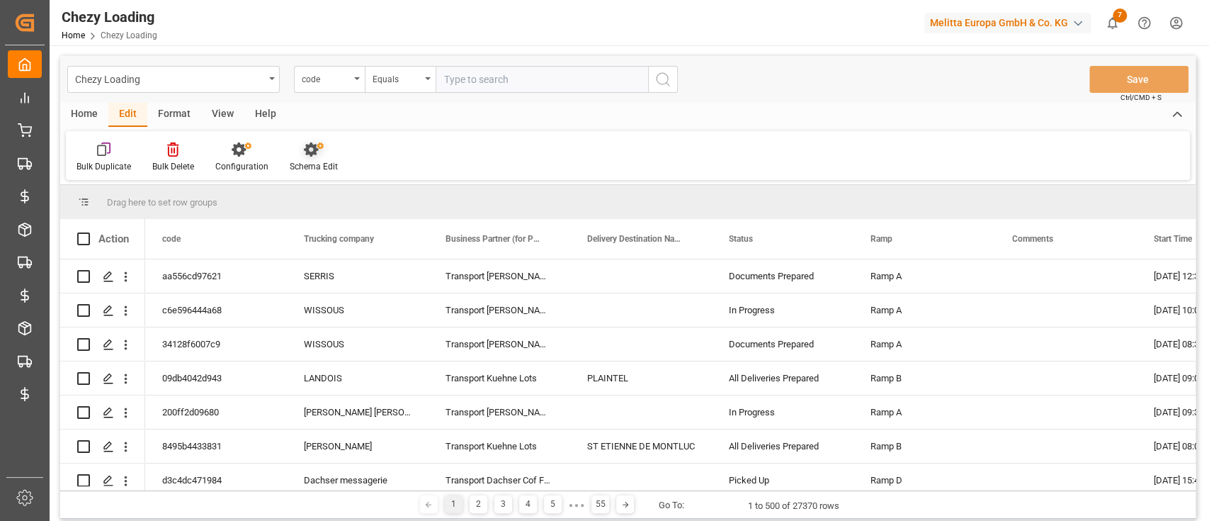
click at [322, 169] on div "Schema Edit" at bounding box center [314, 166] width 48 height 13
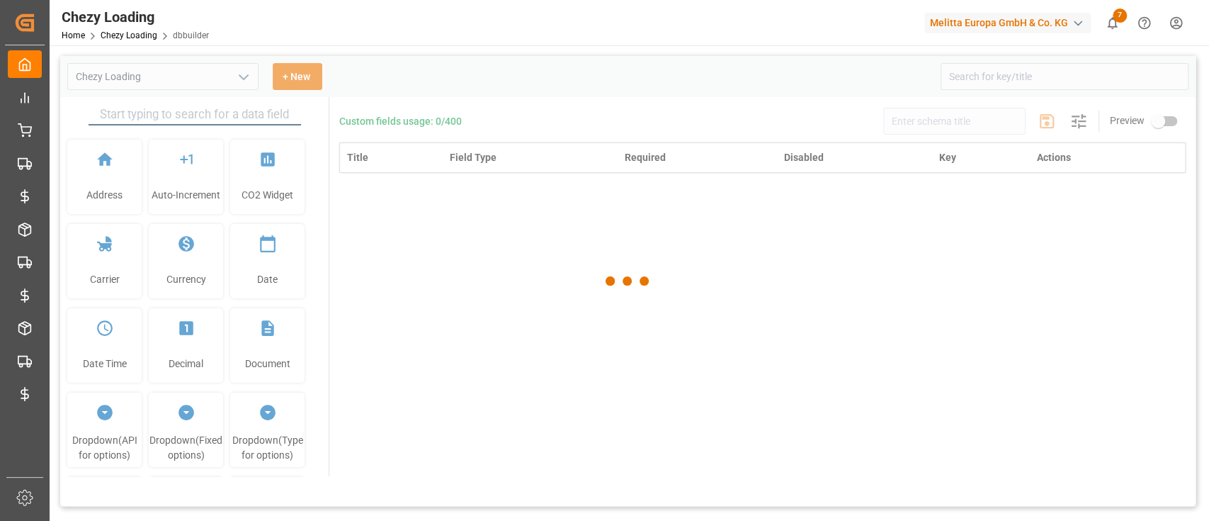
type input "Chezy Loading"
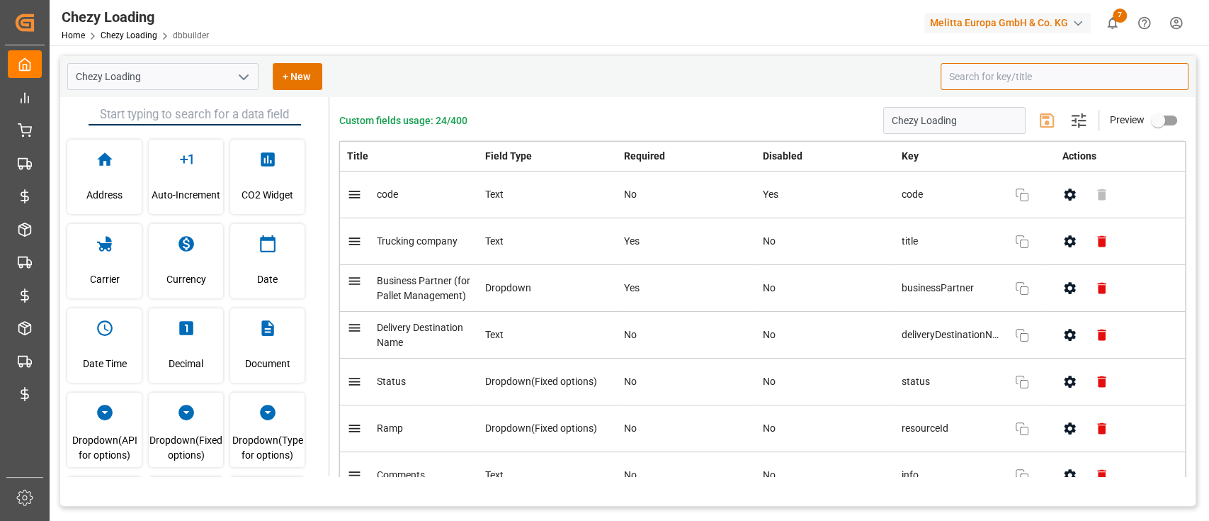
click at [992, 77] on input at bounding box center [1065, 76] width 248 height 27
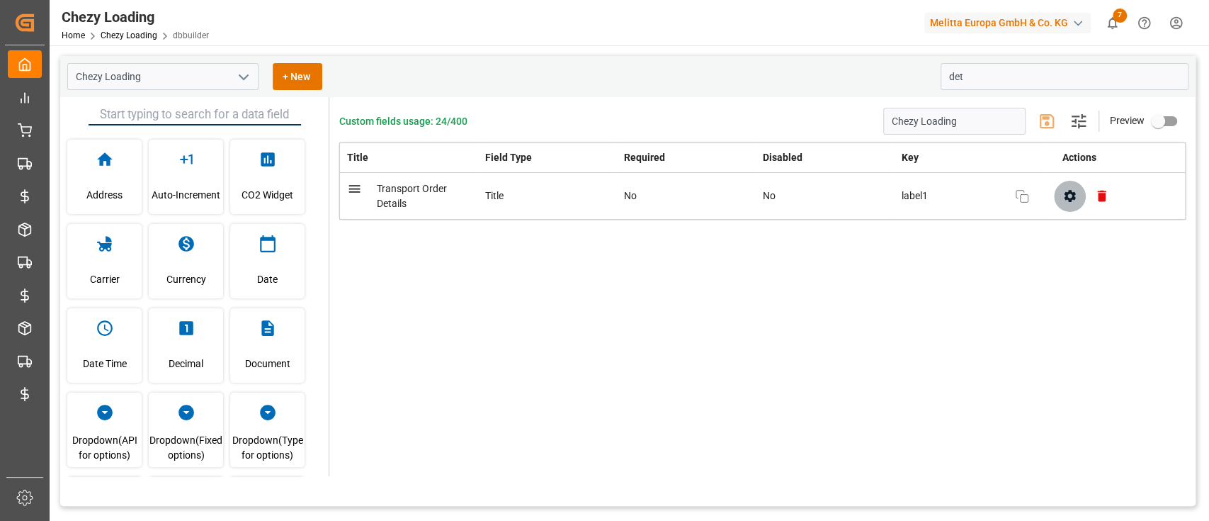
click at [1069, 205] on button "button" at bounding box center [1070, 196] width 32 height 32
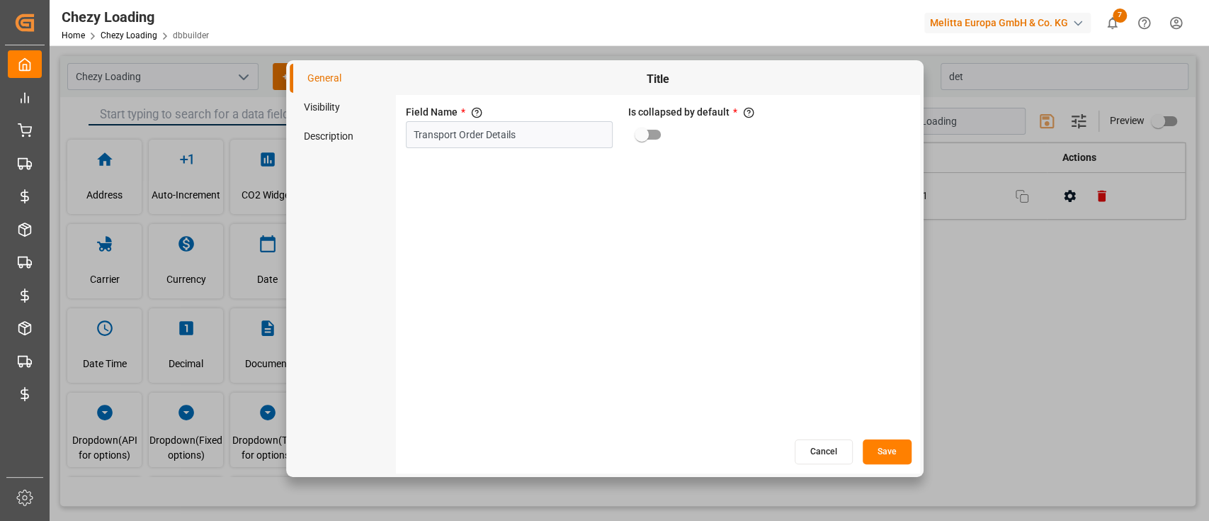
click at [827, 453] on button "Cancel" at bounding box center [824, 451] width 58 height 25
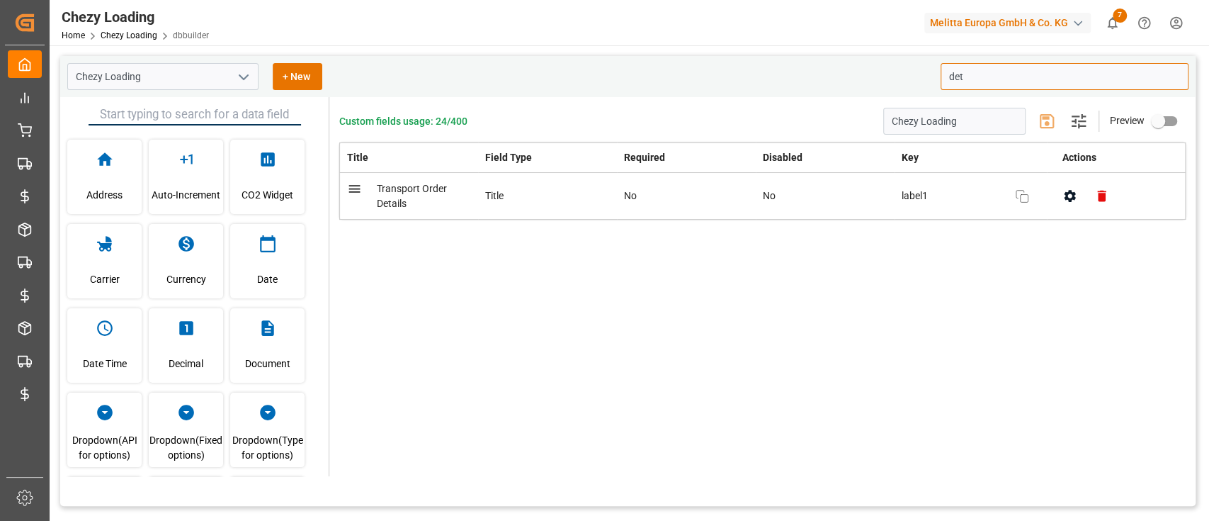
click at [969, 76] on input "det" at bounding box center [1065, 76] width 248 height 27
type input "d"
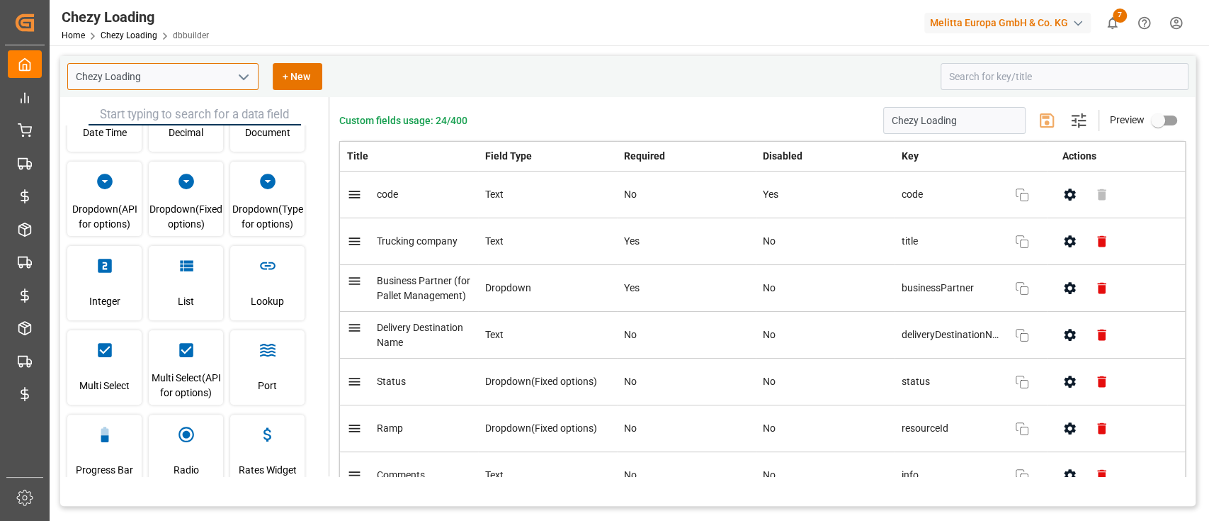
click at [173, 82] on input "Chezy Loading" at bounding box center [162, 76] width 191 height 27
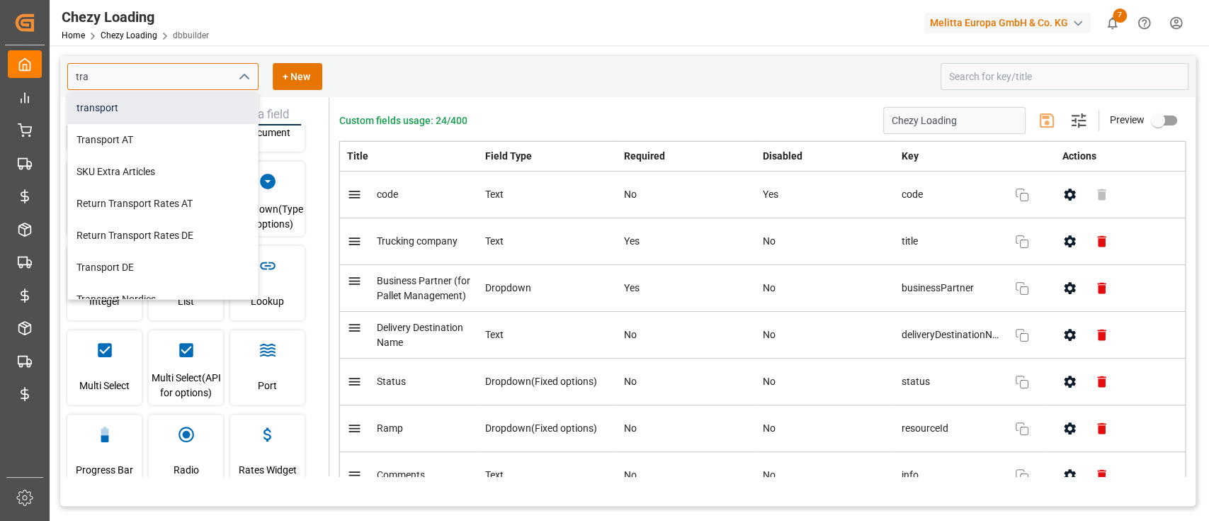
click at [152, 108] on div "transport" at bounding box center [163, 108] width 190 height 32
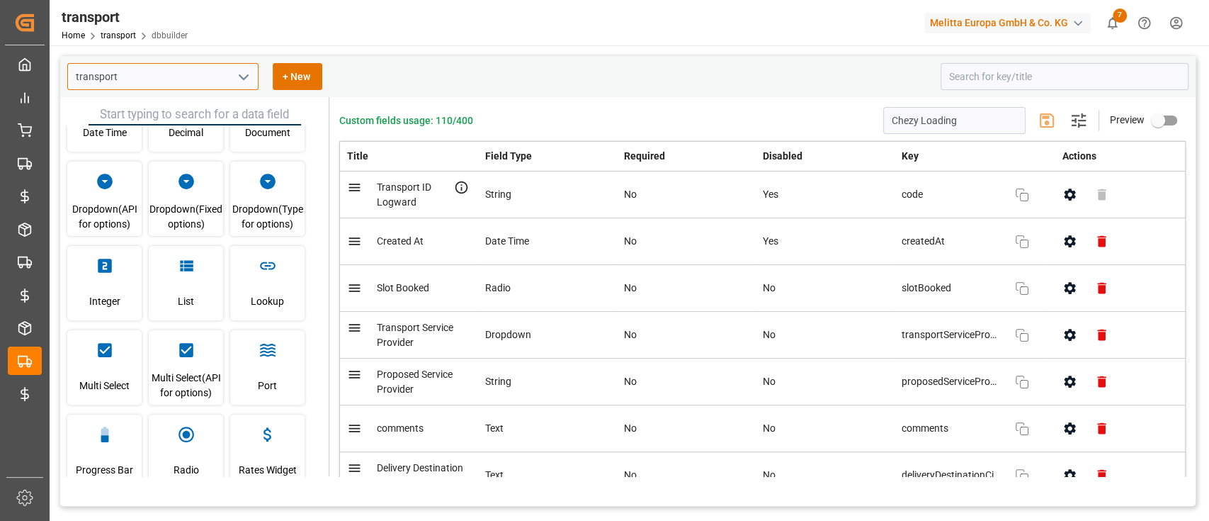
type input "transport"
click at [1014, 82] on input at bounding box center [1065, 76] width 248 height 27
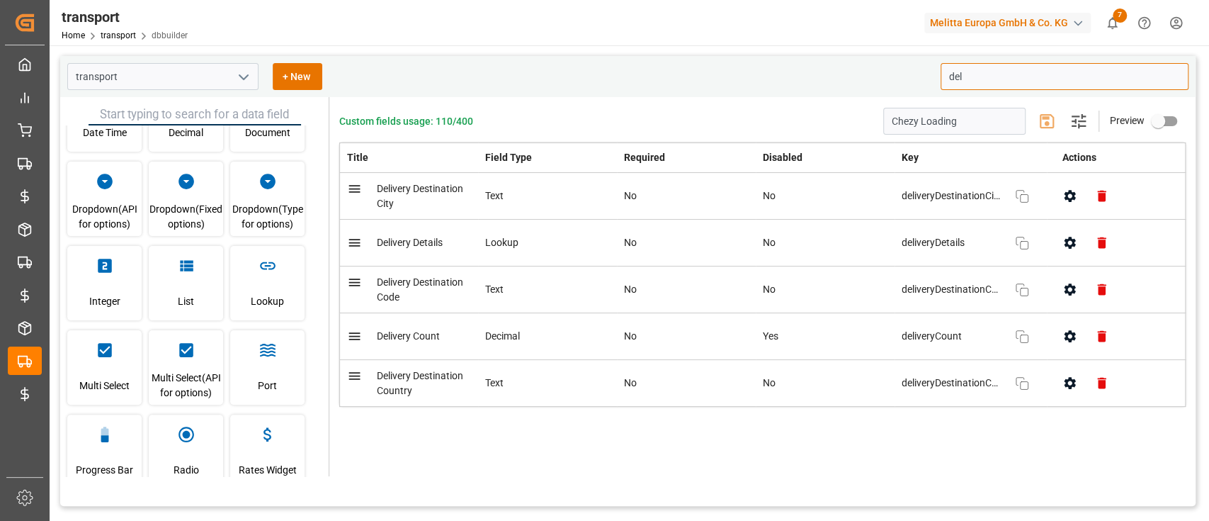
type input "del"
click at [1079, 246] on button "button" at bounding box center [1070, 243] width 32 height 32
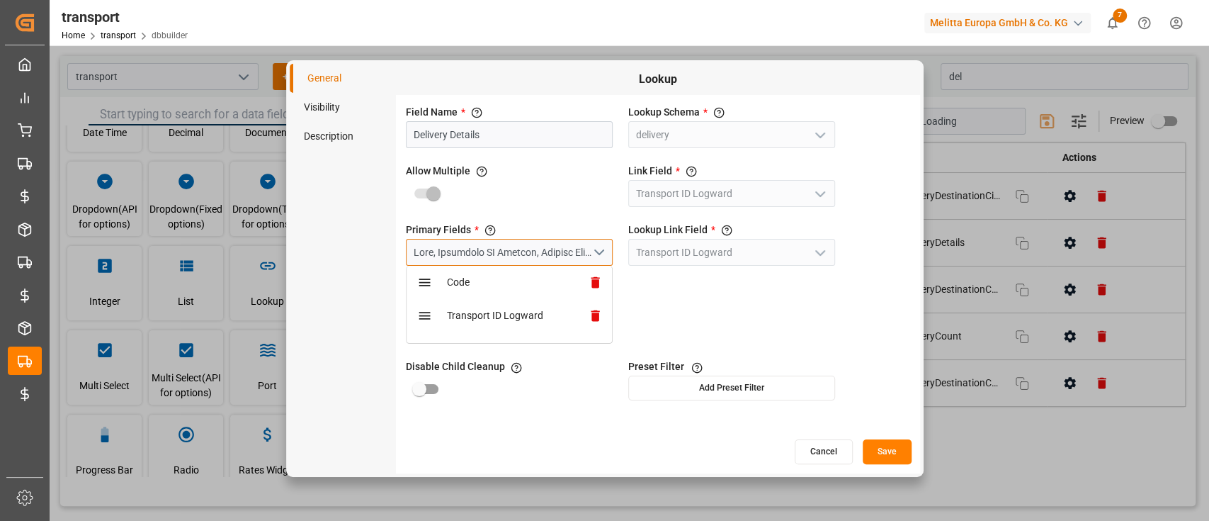
click at [516, 246] on div "open menu" at bounding box center [503, 252] width 178 height 15
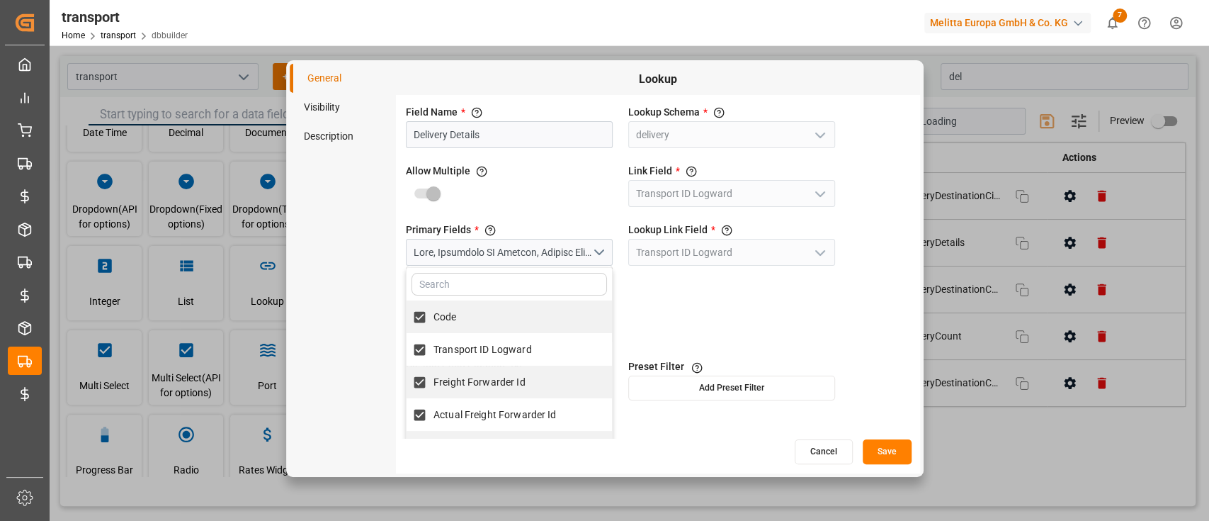
click at [495, 283] on input "text" at bounding box center [509, 284] width 195 height 23
type input "d"
click at [676, 295] on div "Lookup Link Field * Select the same field as Link Field in Lookup Schema. Value…" at bounding box center [731, 283] width 212 height 127
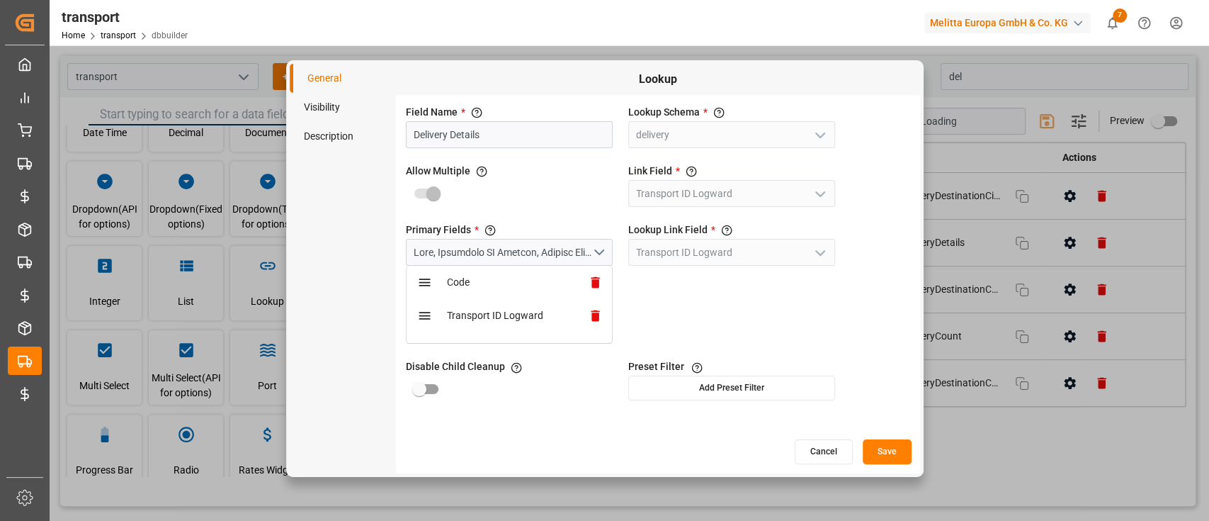
click at [822, 462] on button "Cancel" at bounding box center [824, 451] width 58 height 25
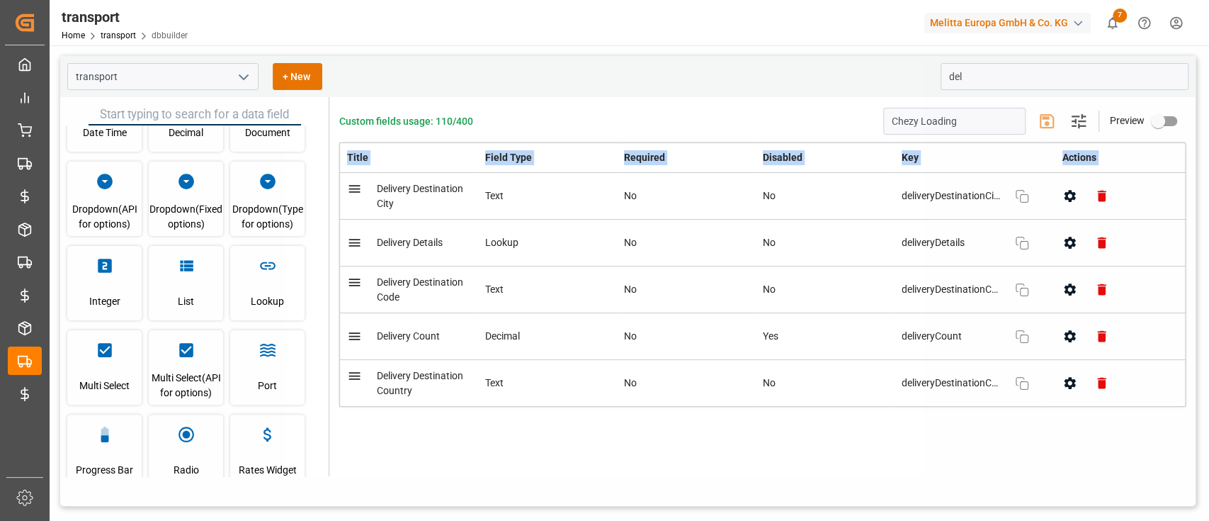
click at [822, 462] on div at bounding box center [605, 268] width 630 height 409
click at [979, 71] on input "del" at bounding box center [1065, 76] width 248 height 27
type input "d"
click at [1066, 242] on icon "button" at bounding box center [1069, 243] width 11 height 12
type input "deli"
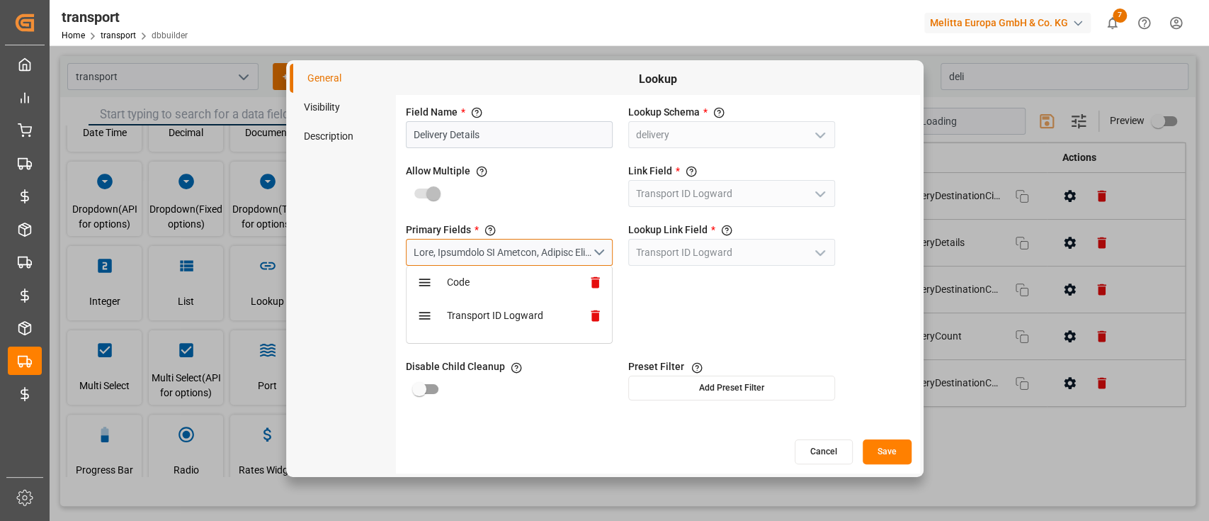
click at [522, 262] on button "open menu" at bounding box center [509, 252] width 207 height 27
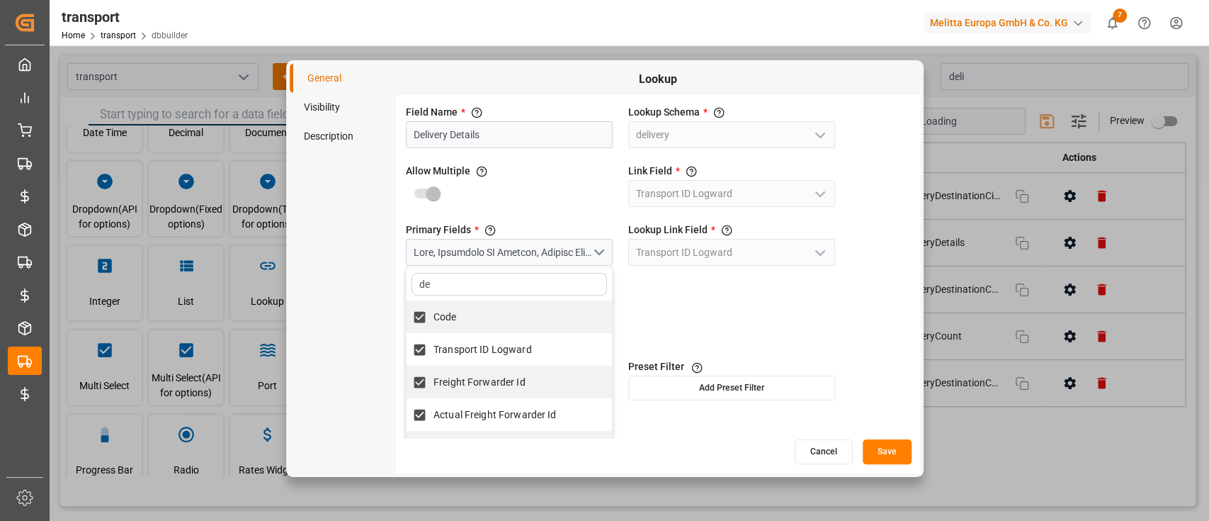
type input "d"
click at [438, 139] on input "Delivery Details" at bounding box center [509, 134] width 207 height 27
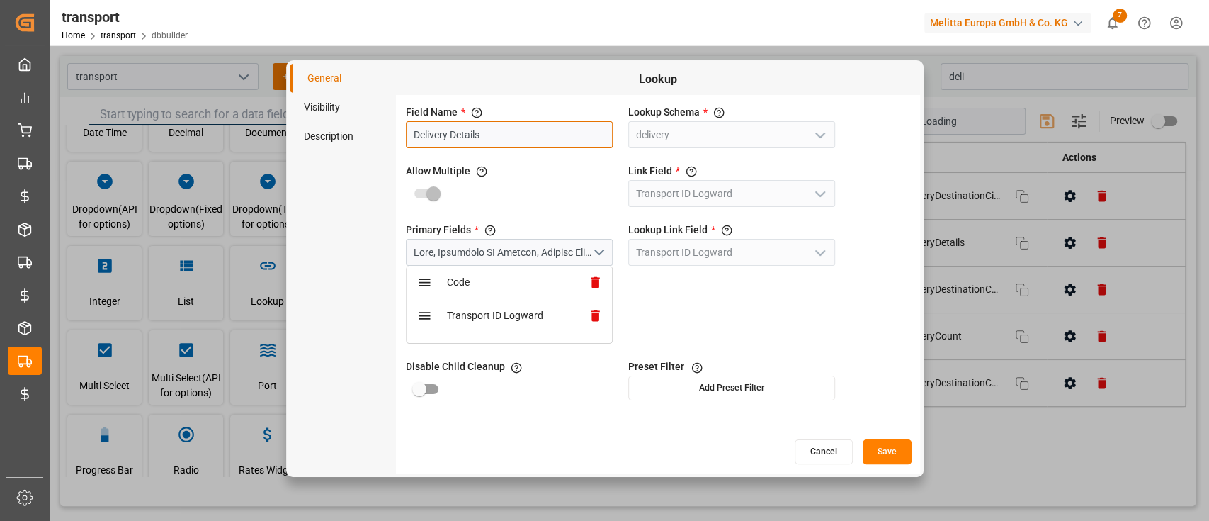
click at [438, 139] on input "Delivery Details" at bounding box center [509, 134] width 207 height 27
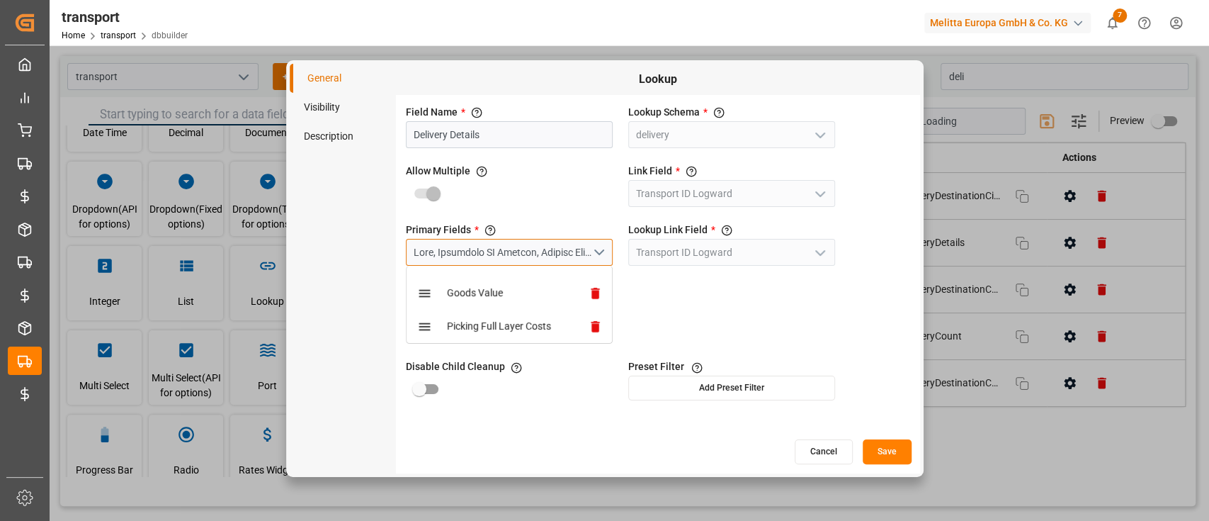
click at [587, 257] on div "open menu" at bounding box center [503, 252] width 178 height 15
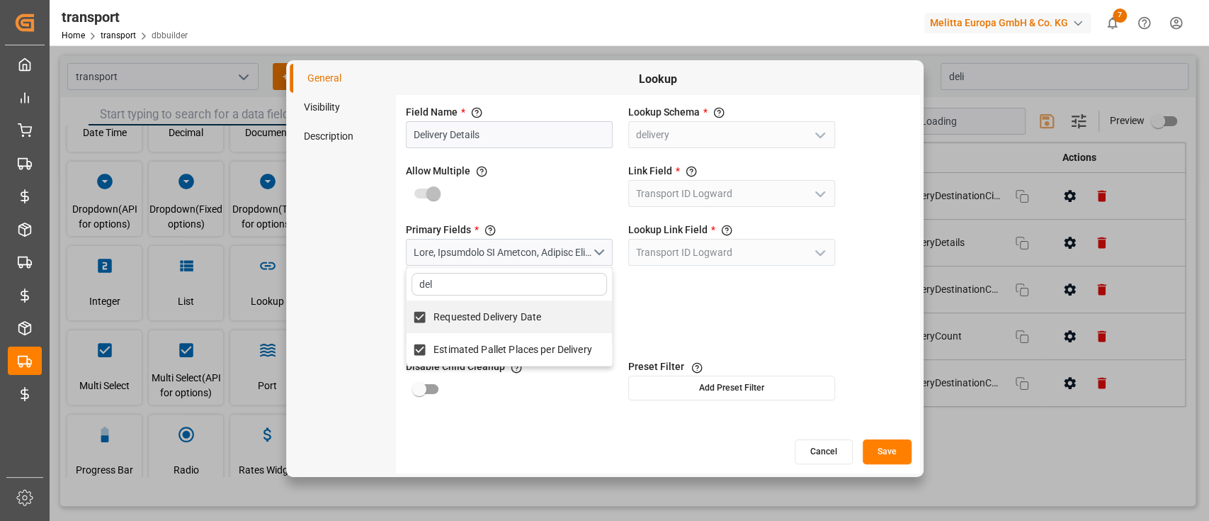
type input "del"
click at [742, 347] on div "Field Name * The title of the field that will be shown in UI Delivery Details L…" at bounding box center [658, 266] width 524 height 343
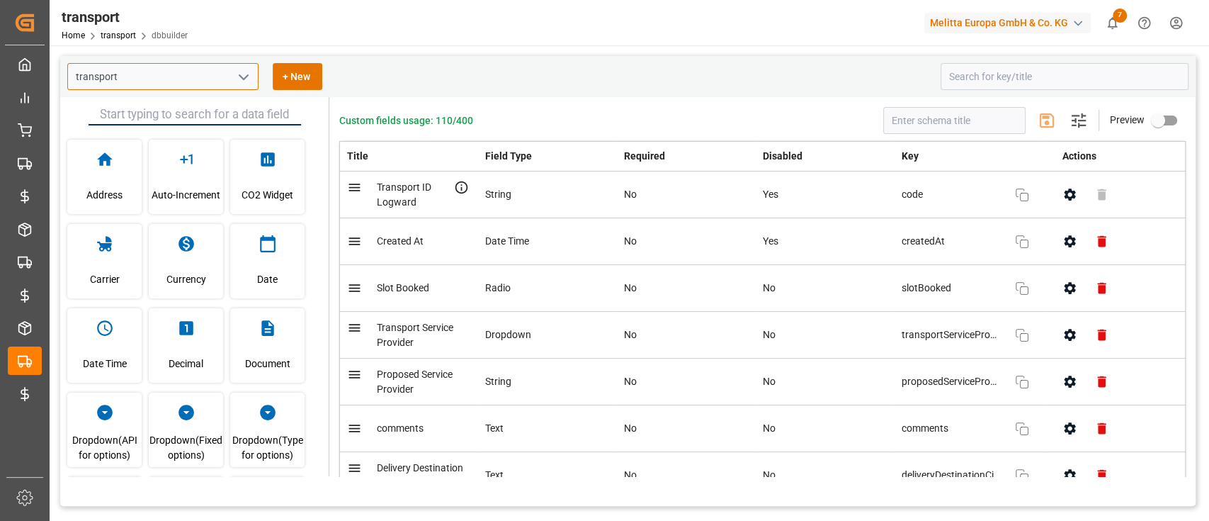
click at [216, 70] on input "transport" at bounding box center [162, 76] width 191 height 27
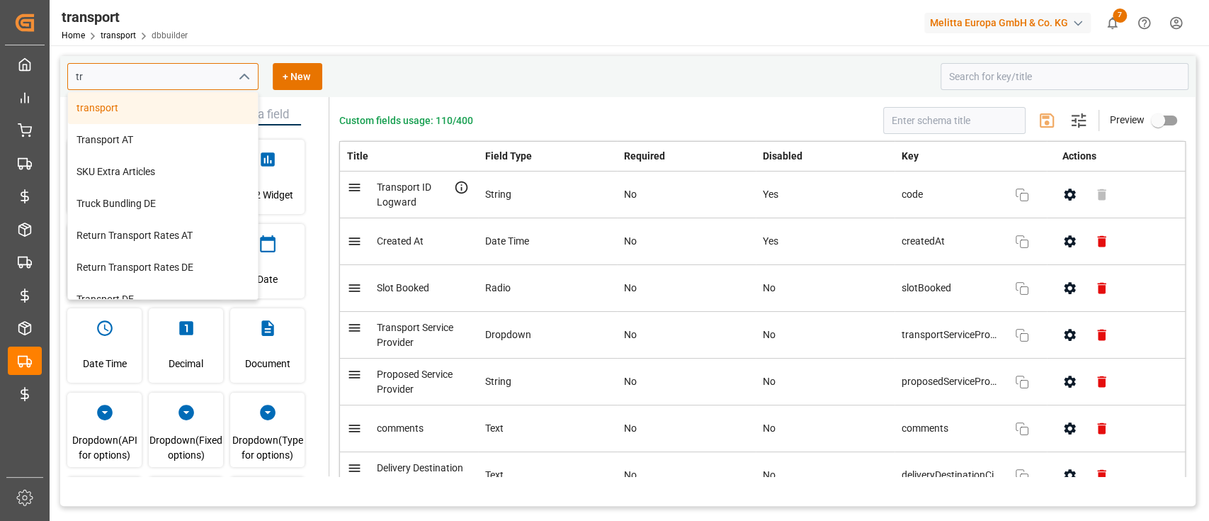
type input "t"
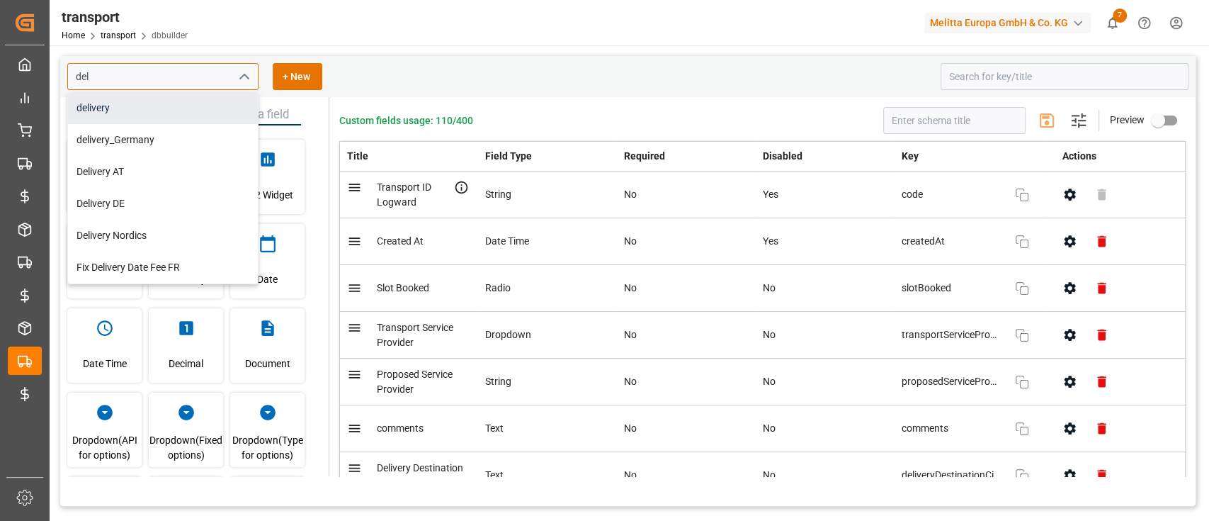
click at [183, 102] on div "delivery" at bounding box center [163, 108] width 190 height 32
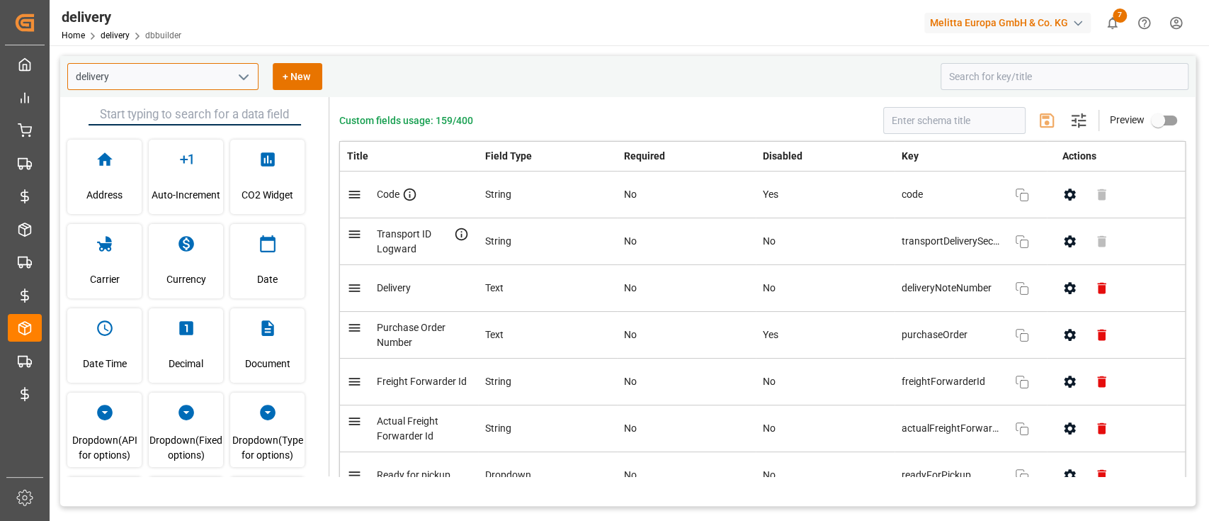
type input "delivery"
click at [987, 84] on input at bounding box center [1065, 76] width 248 height 27
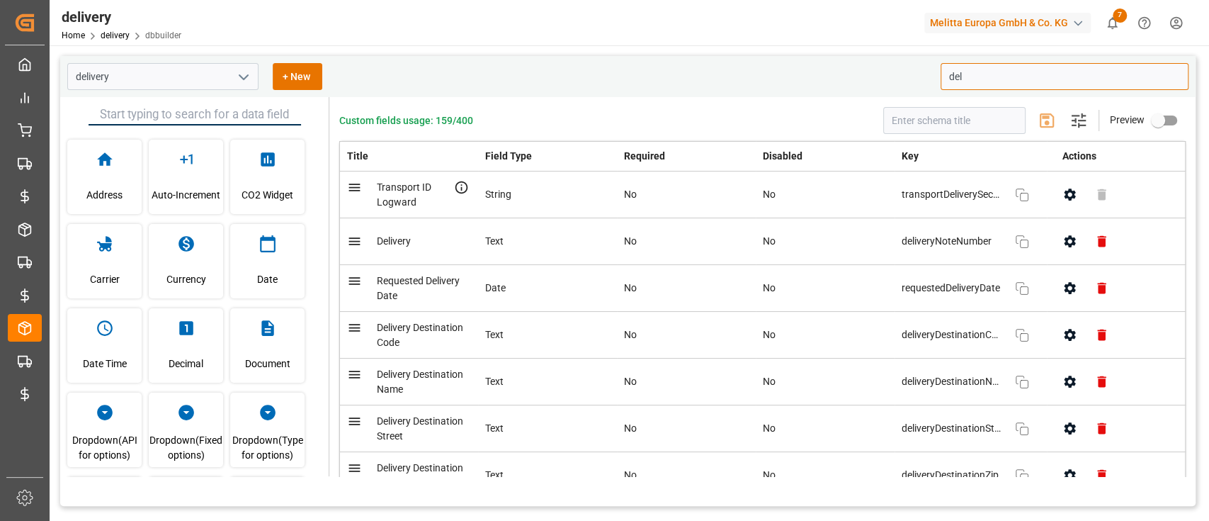
type input "del"
click at [1065, 249] on button "button" at bounding box center [1070, 241] width 32 height 32
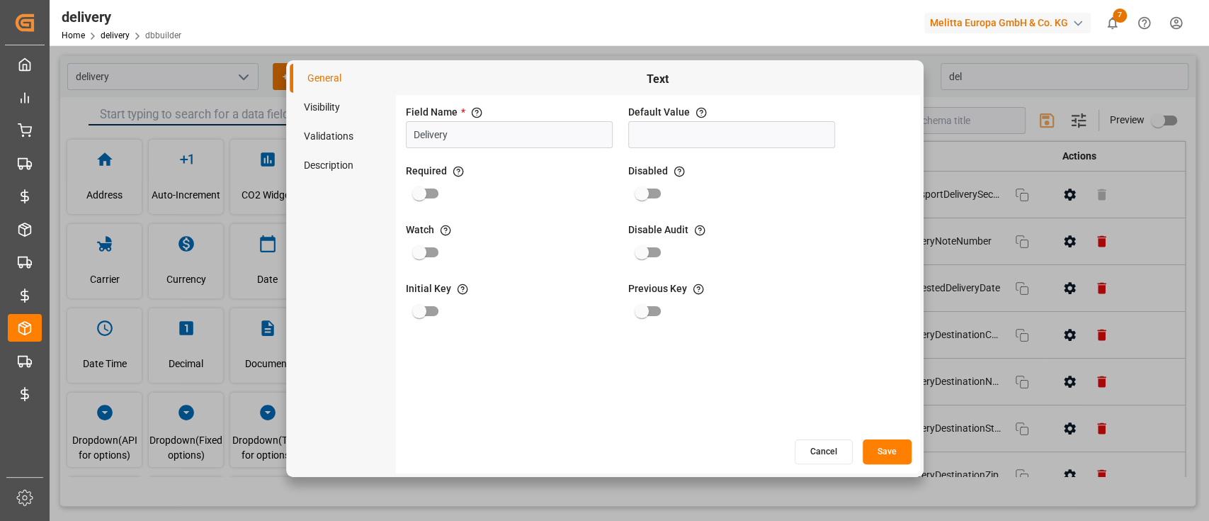
click at [312, 99] on li "Visibility" at bounding box center [343, 107] width 106 height 29
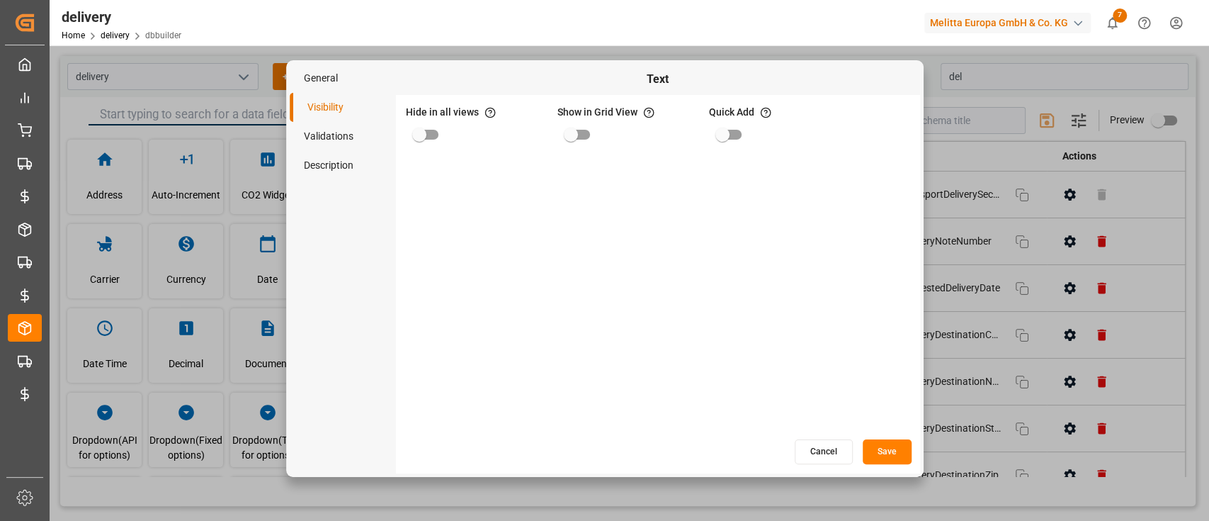
click at [314, 135] on li "Validations" at bounding box center [343, 136] width 106 height 29
click at [334, 179] on li "Description" at bounding box center [343, 165] width 106 height 29
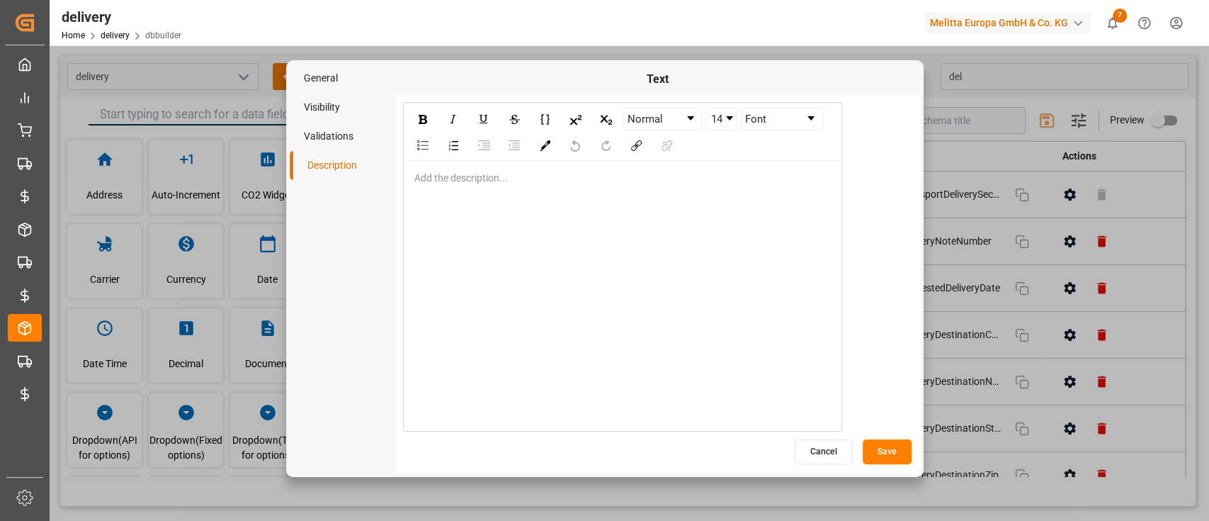
click at [322, 82] on li "General" at bounding box center [343, 78] width 106 height 29
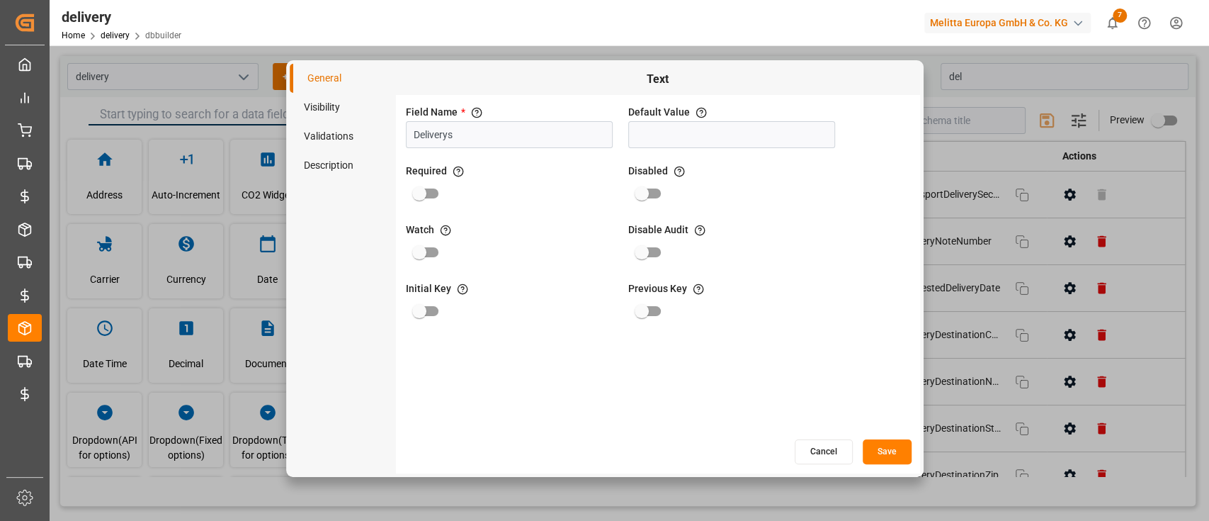
type input "Delivery"
click at [904, 455] on button "Save" at bounding box center [887, 451] width 49 height 25
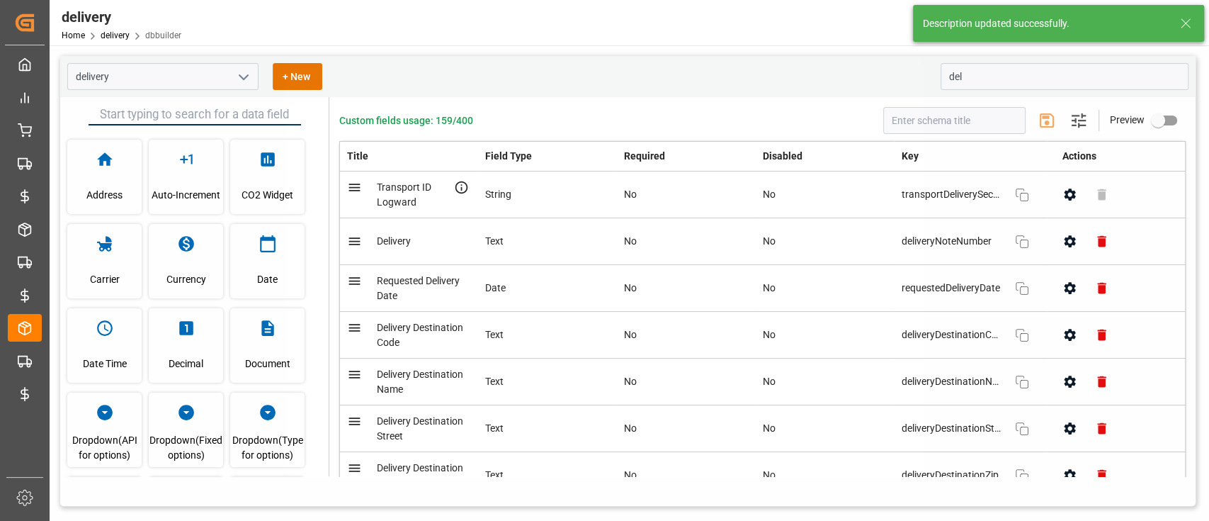
click at [883, 453] on div at bounding box center [605, 268] width 630 height 409
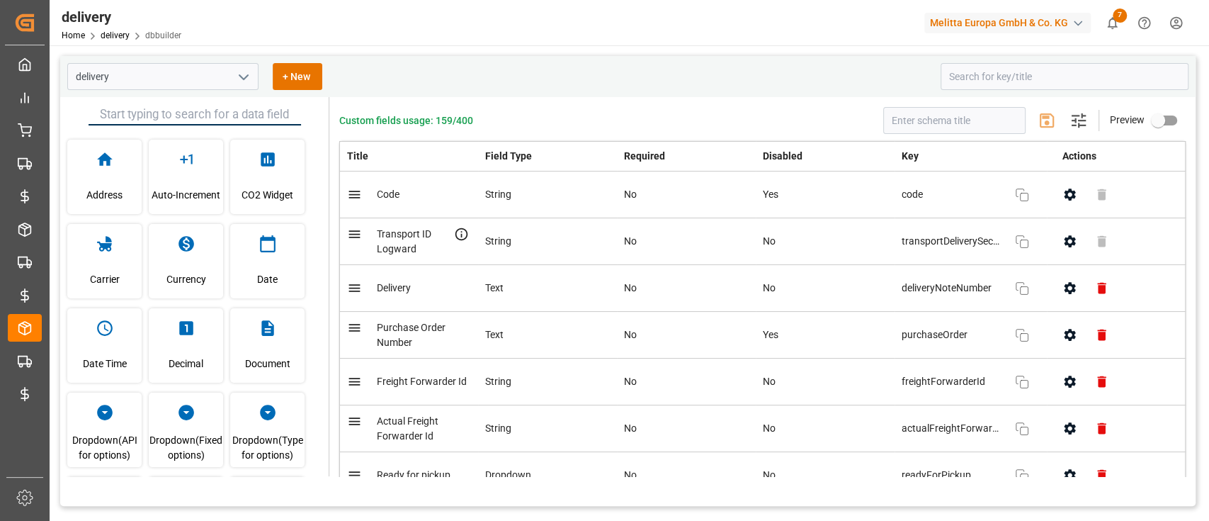
click at [454, 47] on div "delivery + New Address Auto-Increment CO2 Widget Carrier Currency Date Date Tim…" at bounding box center [628, 365] width 1157 height 640
click at [143, 71] on input "delivery" at bounding box center [162, 76] width 191 height 27
click at [111, 30] on link "delivery" at bounding box center [115, 35] width 29 height 10
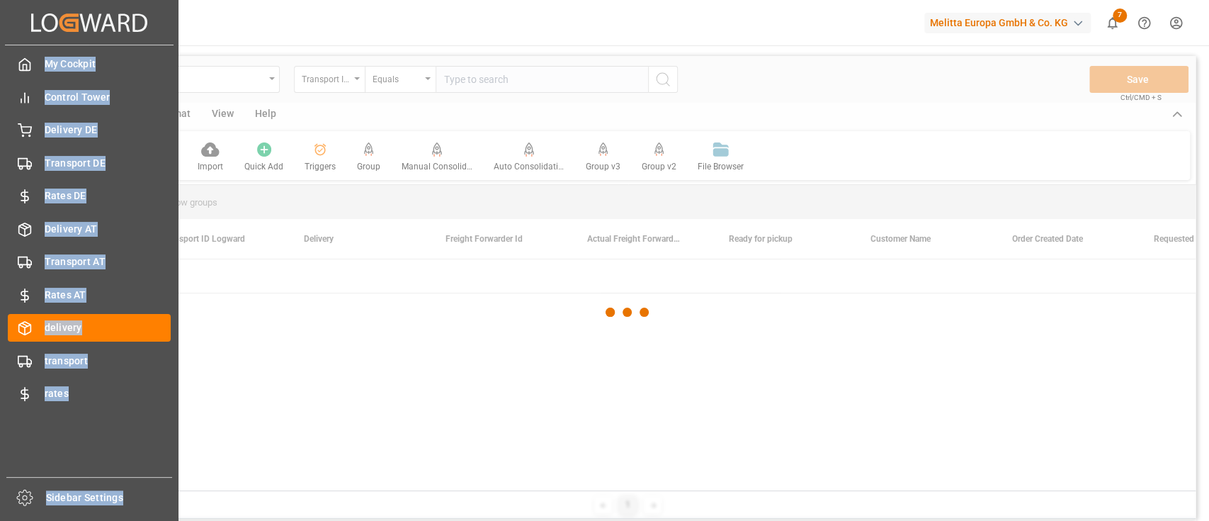
drag, startPoint x: 106, startPoint y: 10, endPoint x: 25, endPoint y: 22, distance: 82.3
click at [25, 22] on div "Created by potrace 1.15, written by Peter Selinger 2001-2017 Created by potrace…" at bounding box center [604, 260] width 1209 height 521
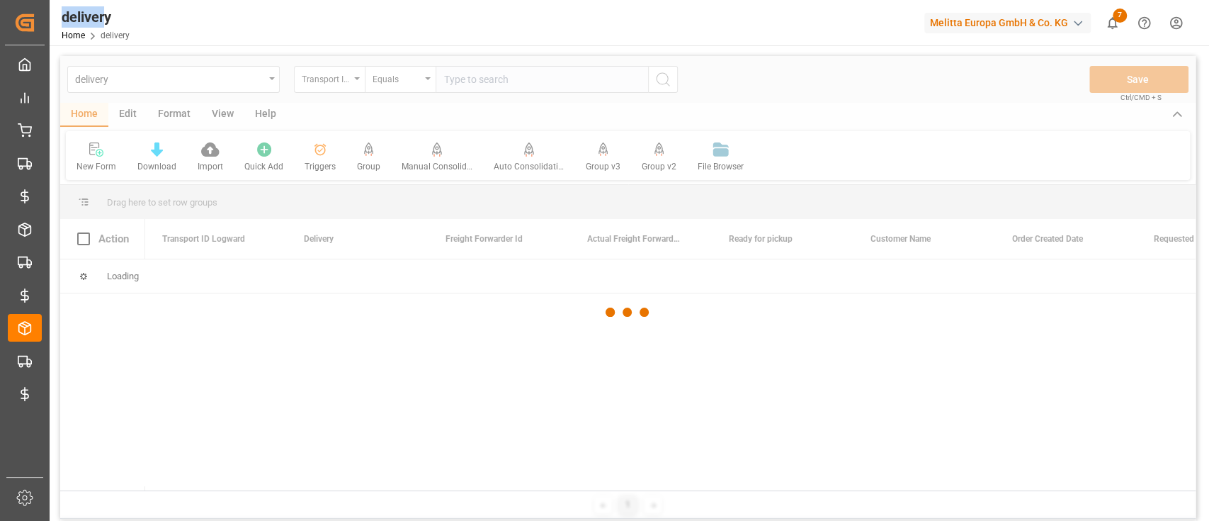
click at [91, 16] on div "delivery" at bounding box center [96, 16] width 68 height 21
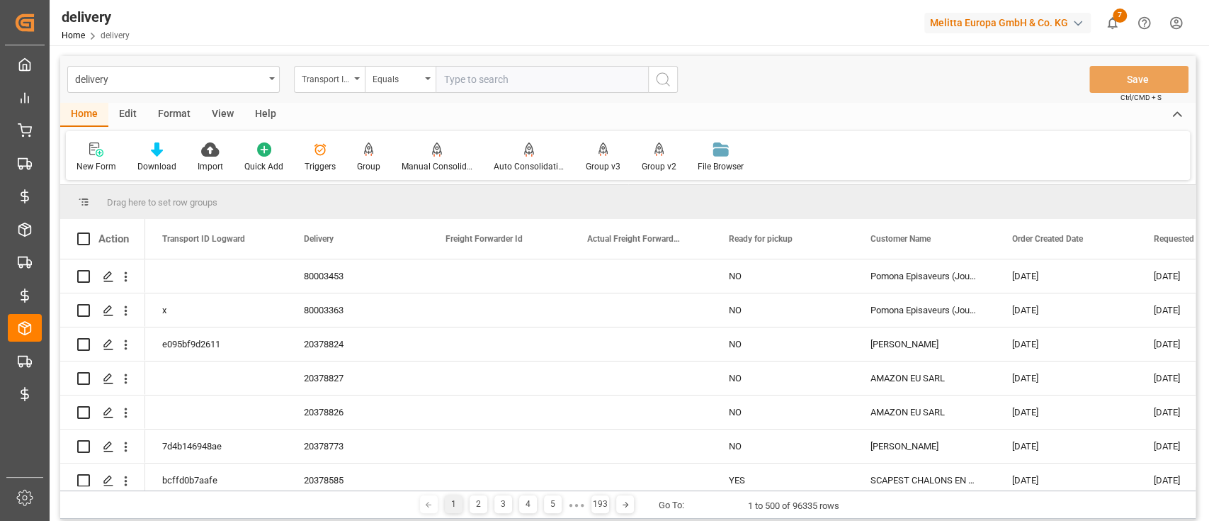
click at [120, 106] on div "Edit" at bounding box center [127, 115] width 39 height 24
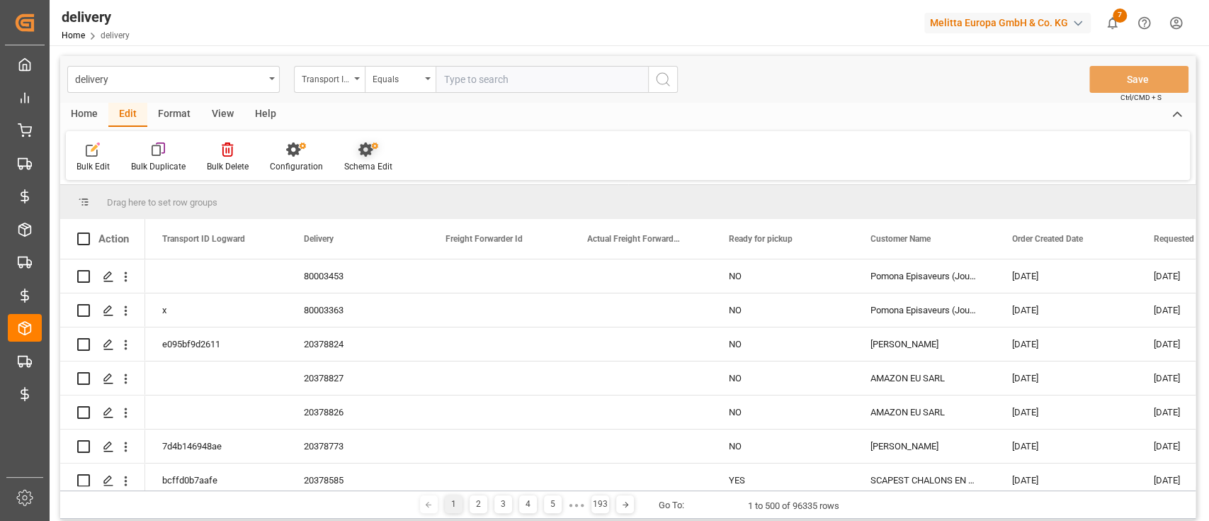
click at [382, 152] on div at bounding box center [368, 149] width 48 height 15
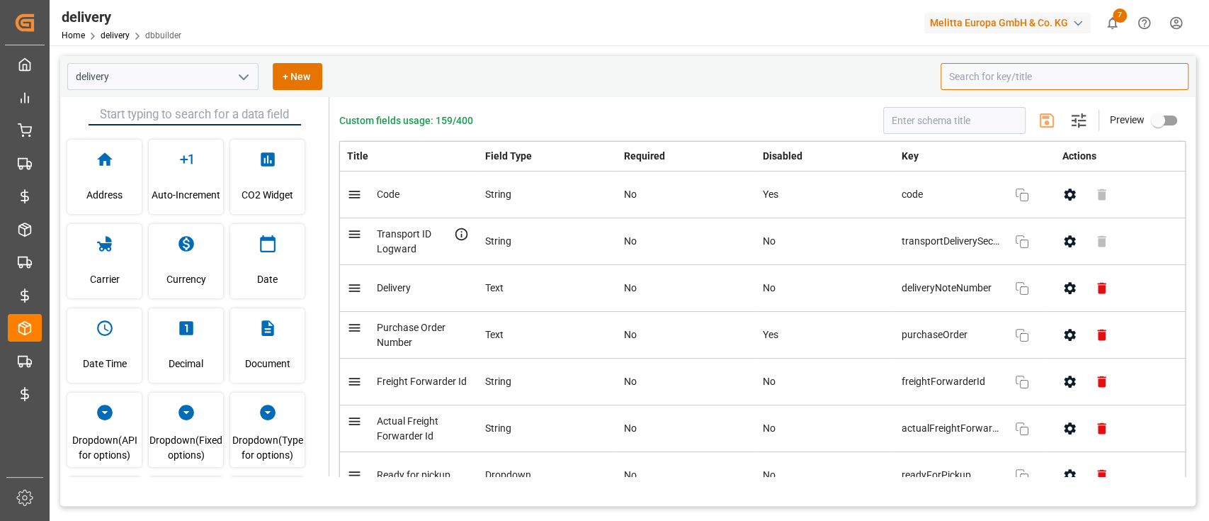
click at [992, 72] on input at bounding box center [1065, 76] width 248 height 27
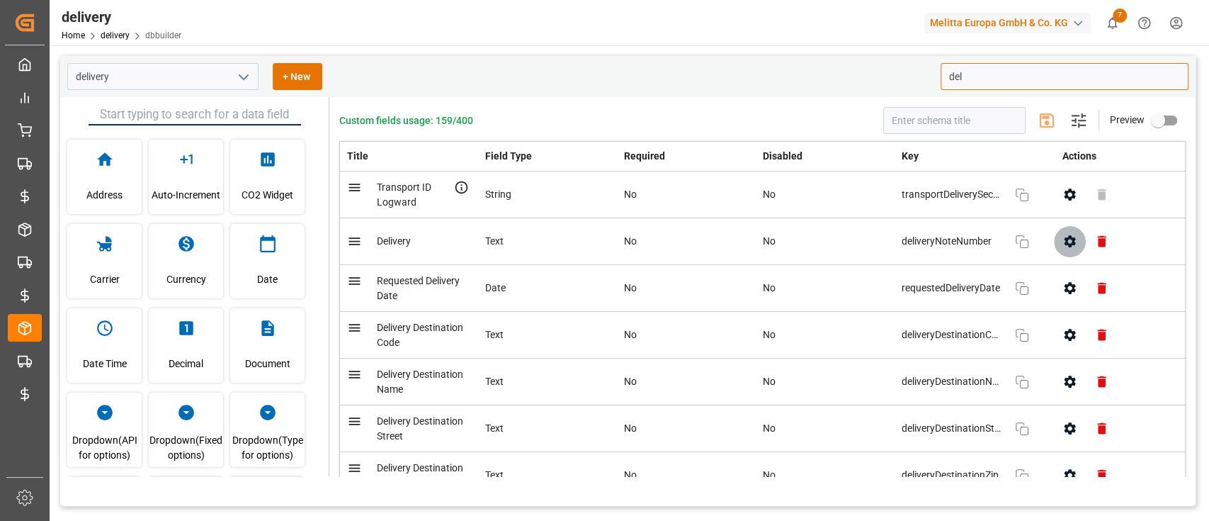
click at [1071, 243] on icon "button" at bounding box center [1069, 241] width 15 height 15
type input "del"
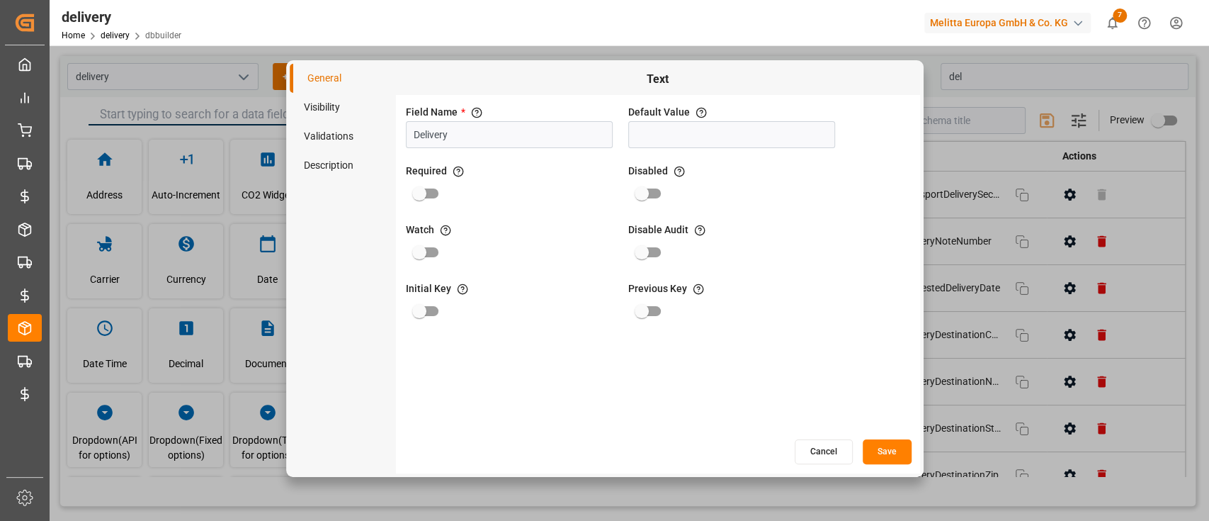
click at [807, 456] on button "Cancel" at bounding box center [824, 451] width 58 height 25
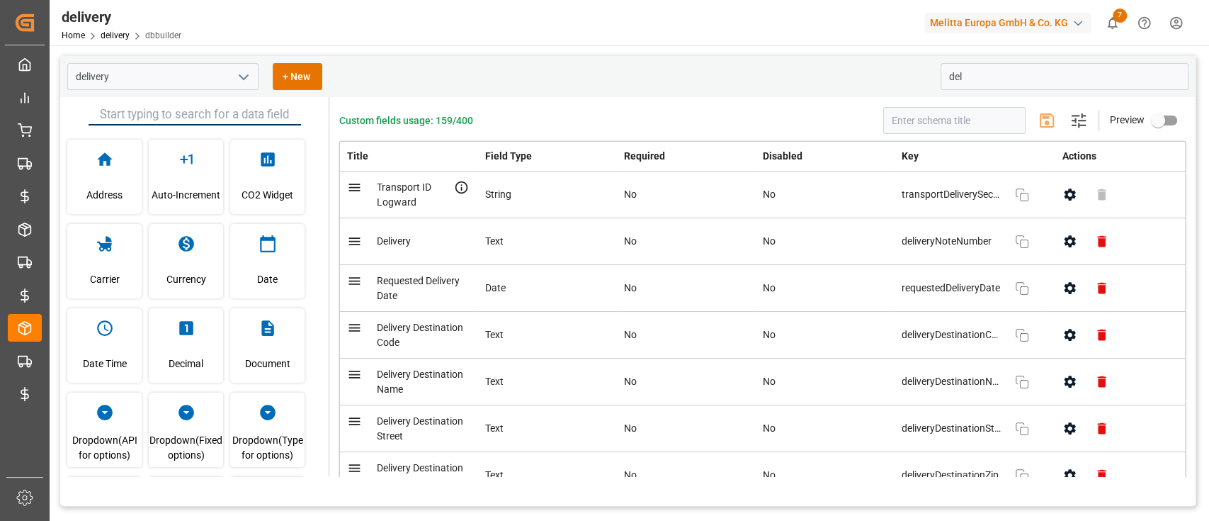
click at [1160, 121] on input "primary checkbox" at bounding box center [1158, 120] width 81 height 27
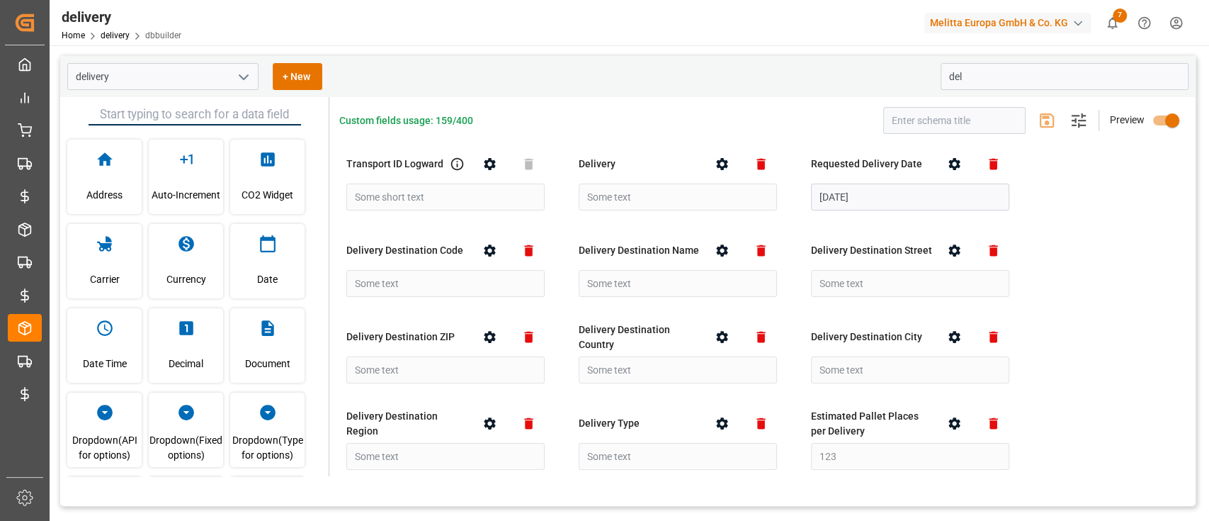
click at [1160, 126] on input "primary checkbox" at bounding box center [1172, 120] width 81 height 27
checkbox input "false"
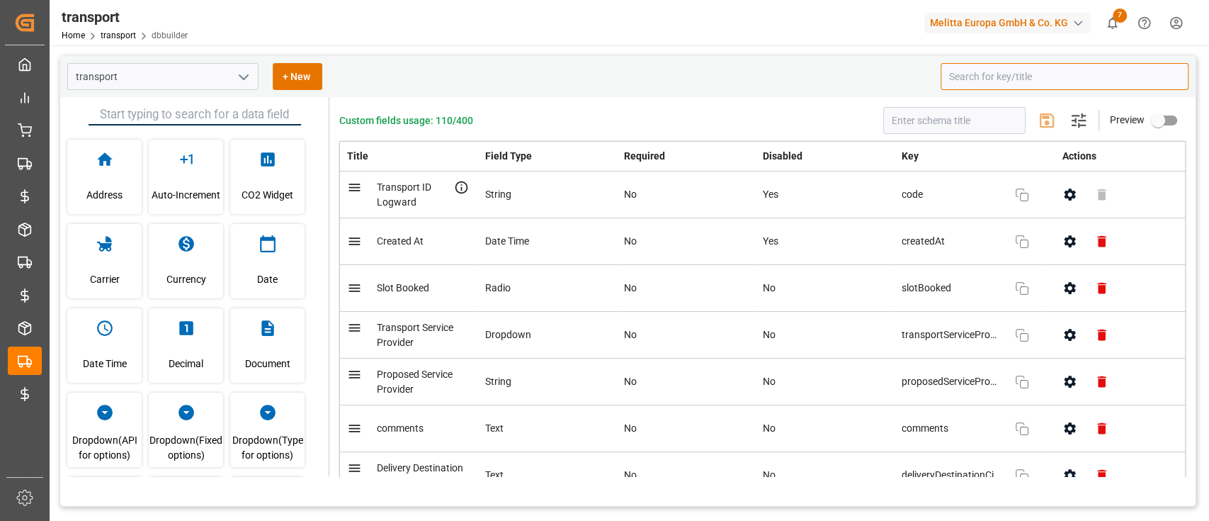
click at [969, 79] on input at bounding box center [1065, 76] width 248 height 27
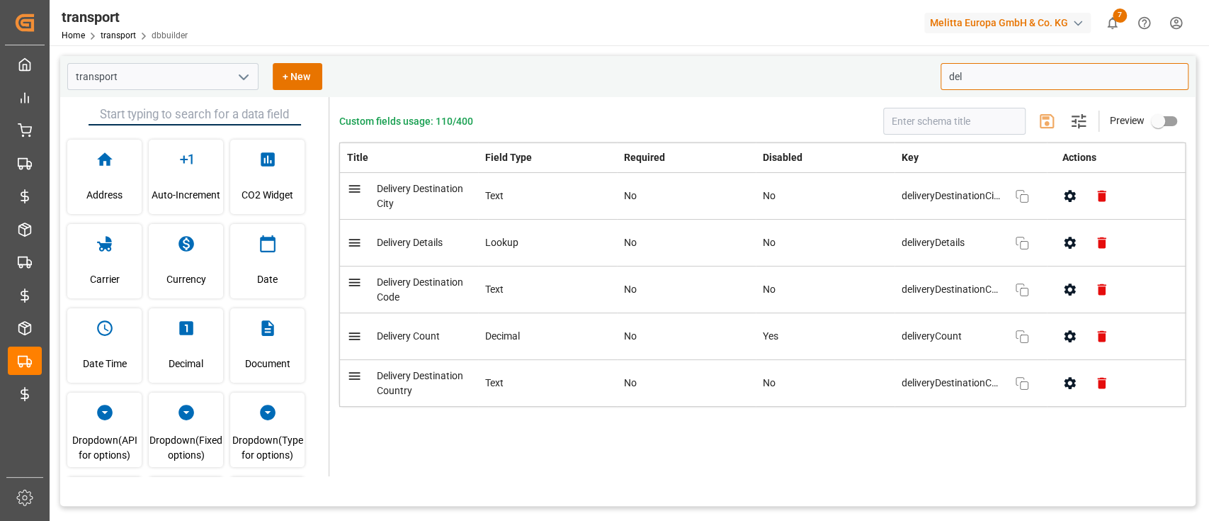
click at [1076, 244] on icon "button" at bounding box center [1069, 242] width 15 height 15
type input "del"
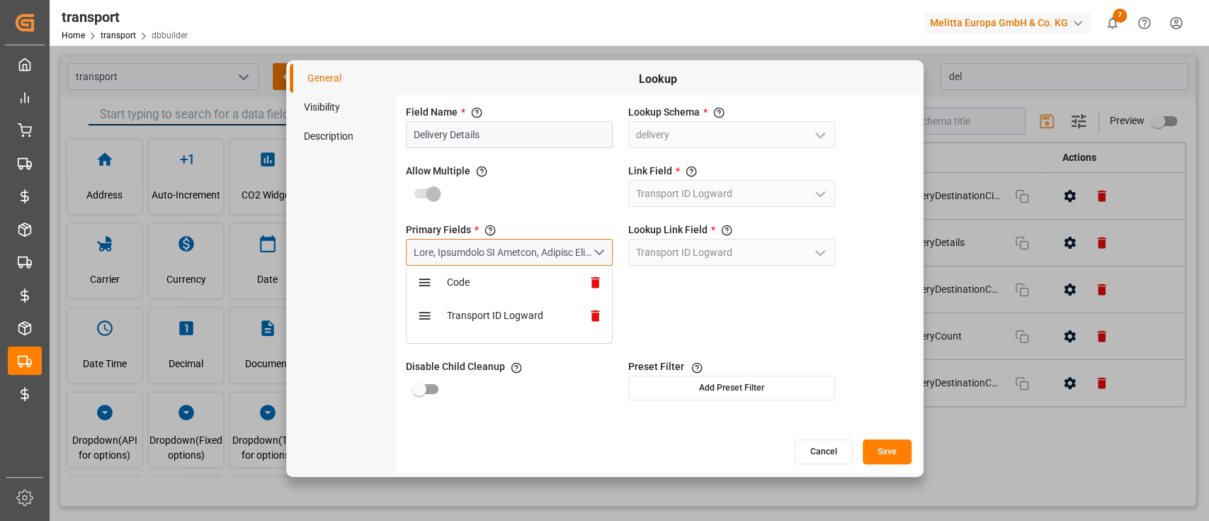
click at [573, 252] on div "open menu" at bounding box center [503, 252] width 178 height 15
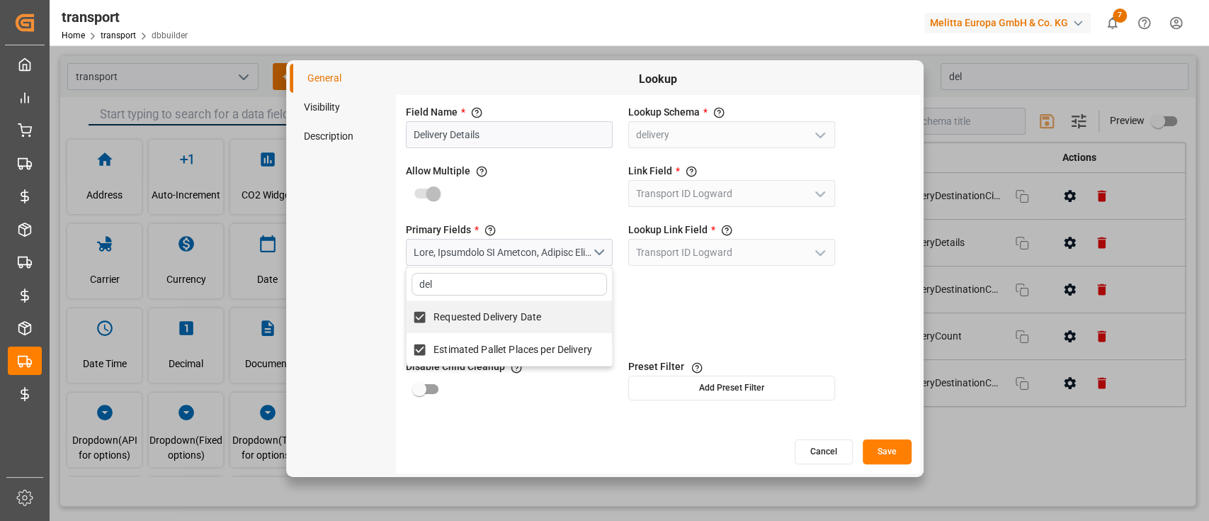
type input "del"
click at [557, 320] on div "Requested Delivery Date" at bounding box center [509, 316] width 205 height 33
click at [484, 286] on input "text" at bounding box center [509, 284] width 195 height 23
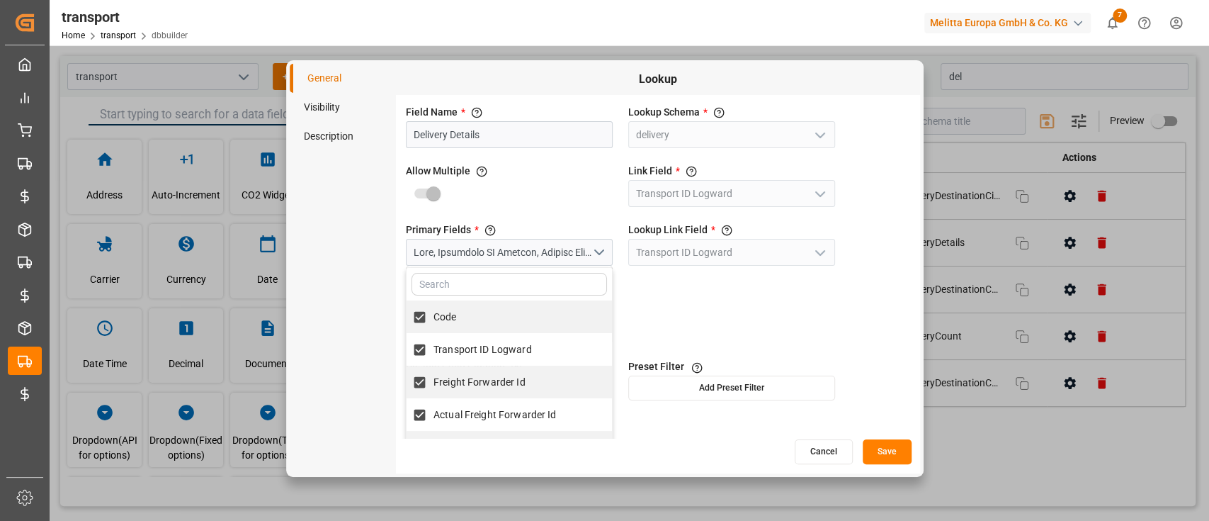
click at [484, 286] on input "text" at bounding box center [509, 284] width 195 height 23
